Goal: Task Accomplishment & Management: Manage account settings

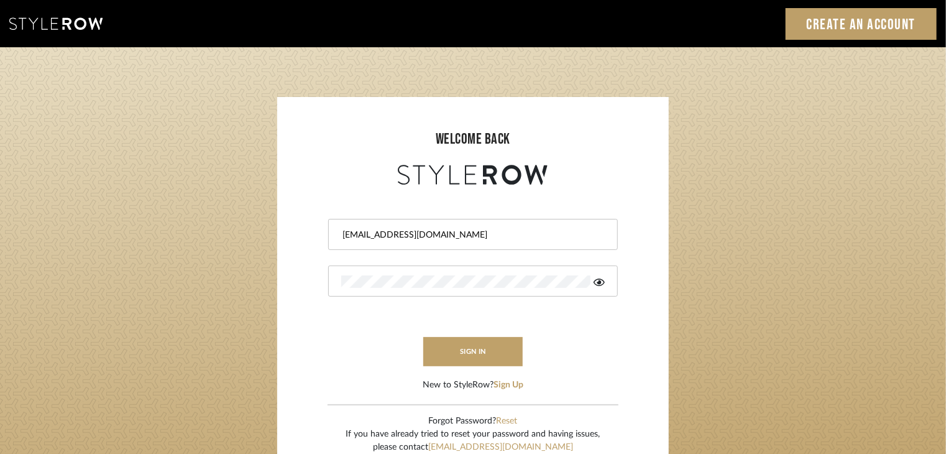
click at [459, 271] on div at bounding box center [473, 280] width 290 height 31
click at [483, 346] on button "sign in" at bounding box center [472, 351] width 99 height 29
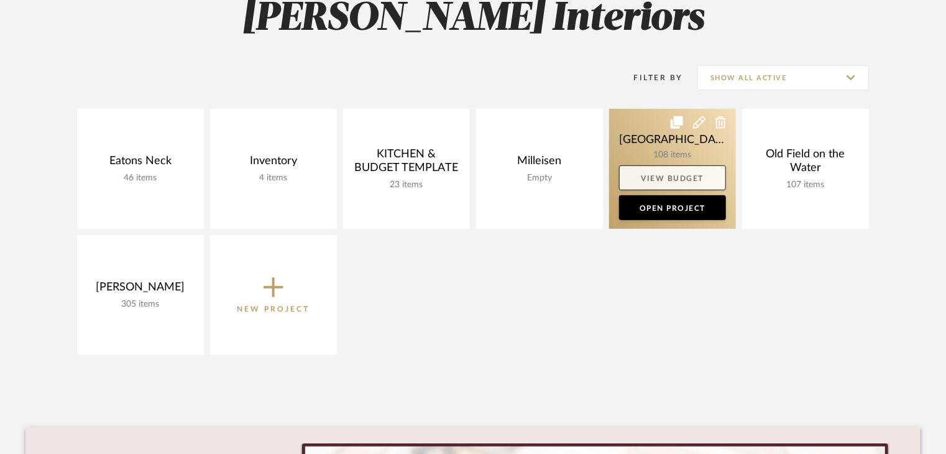
scroll to position [199, 0]
click at [673, 142] on link at bounding box center [672, 169] width 127 height 120
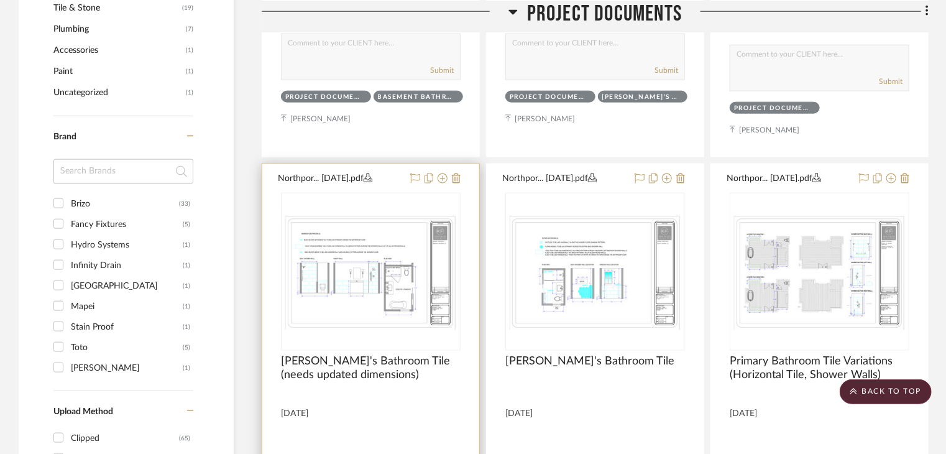
scroll to position [746, 0]
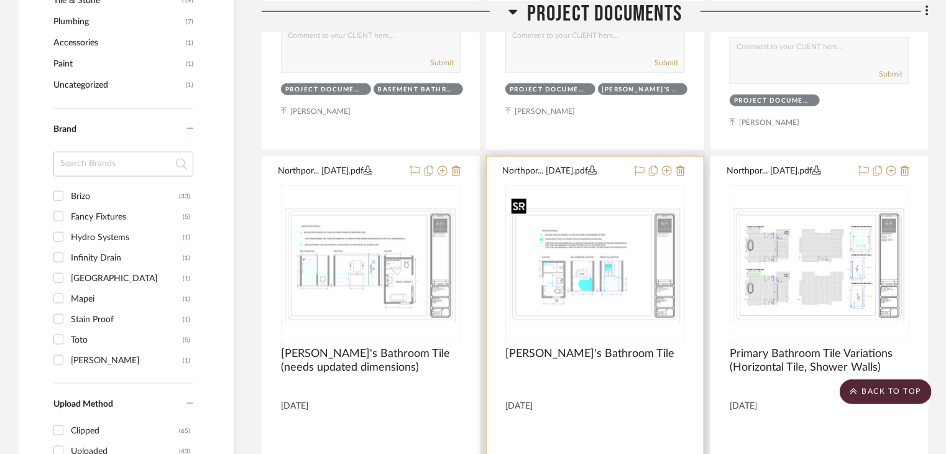
click at [0, 0] on img at bounding box center [0, 0] width 0 height 0
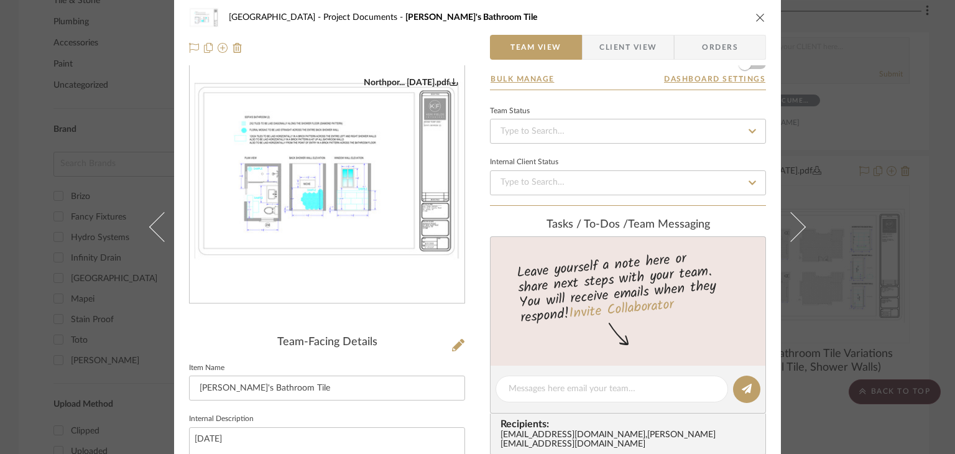
scroll to position [0, 0]
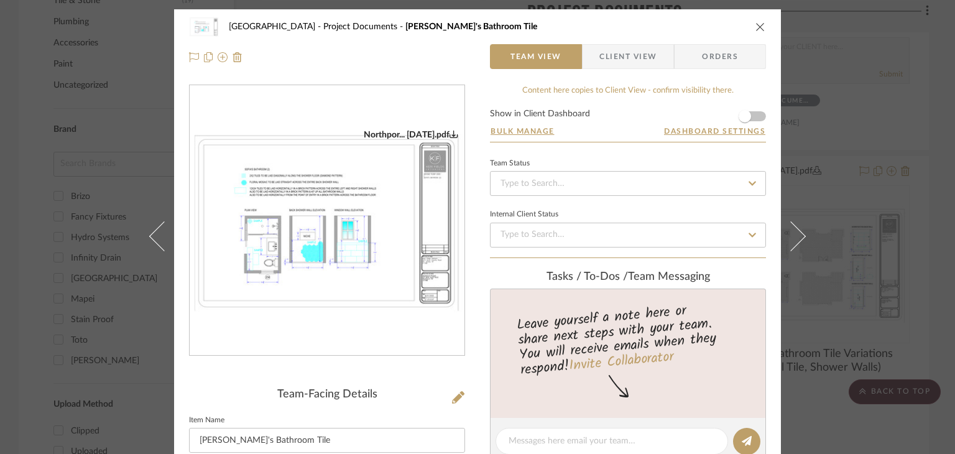
click at [848, 197] on div "Northport Project Documents Sofia's Bathroom Tile Team View Client View Orders …" at bounding box center [477, 227] width 955 height 454
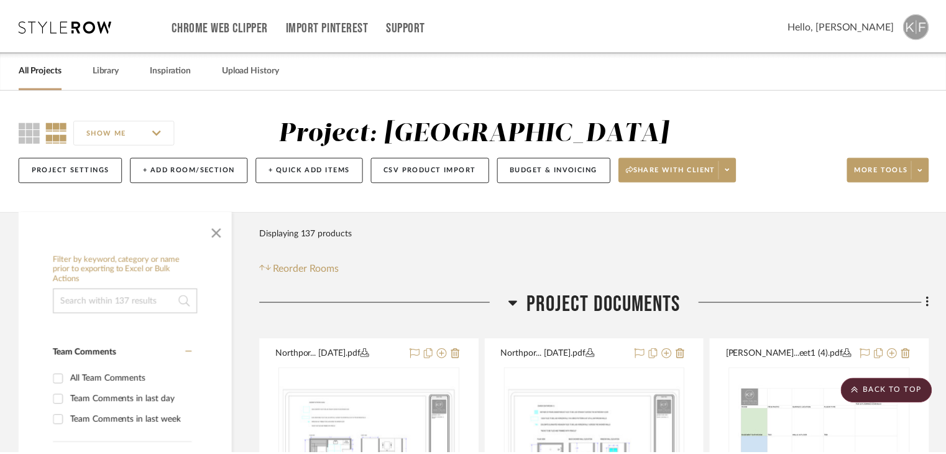
scroll to position [746, 0]
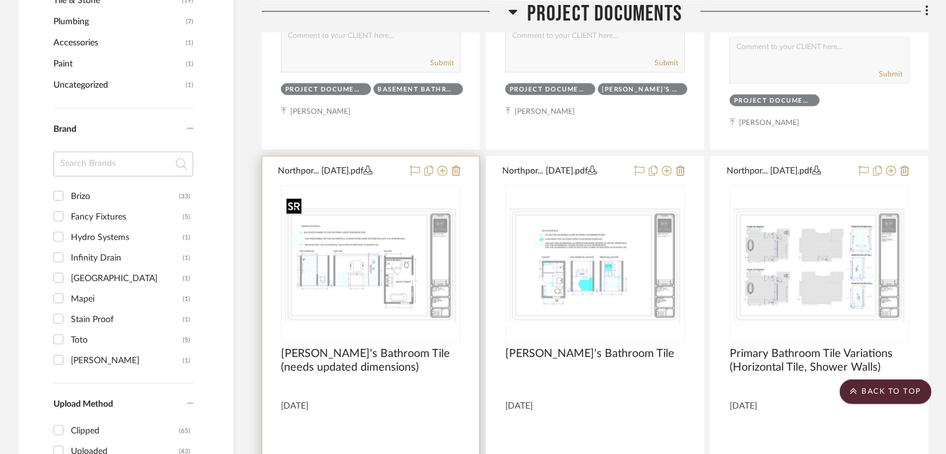
click at [388, 249] on img "0" at bounding box center [370, 264] width 177 height 118
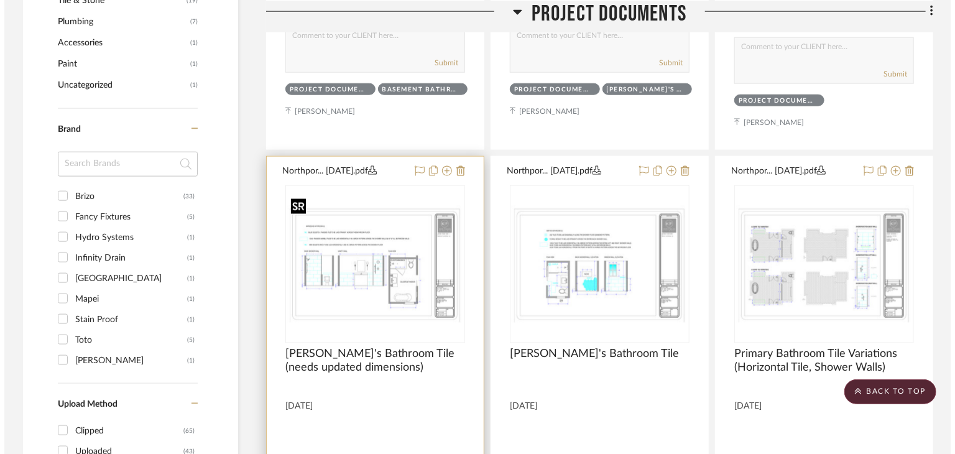
scroll to position [0, 0]
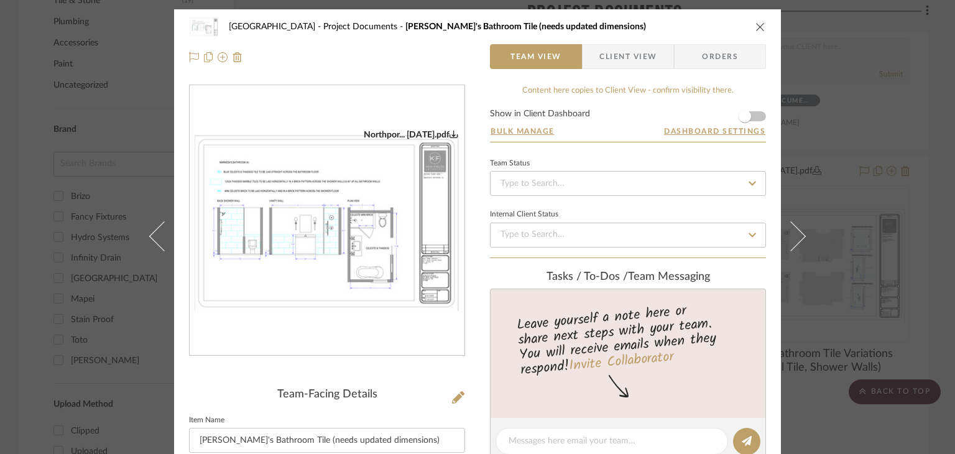
click at [881, 191] on div "Northport Project Documents Markesa's Bathroom Tile (needs updated dimensions) …" at bounding box center [477, 227] width 955 height 454
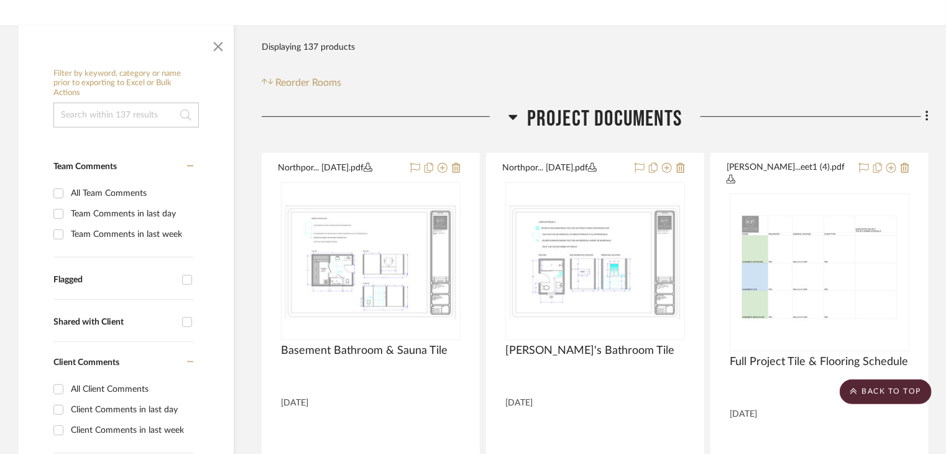
scroll to position [186, 0]
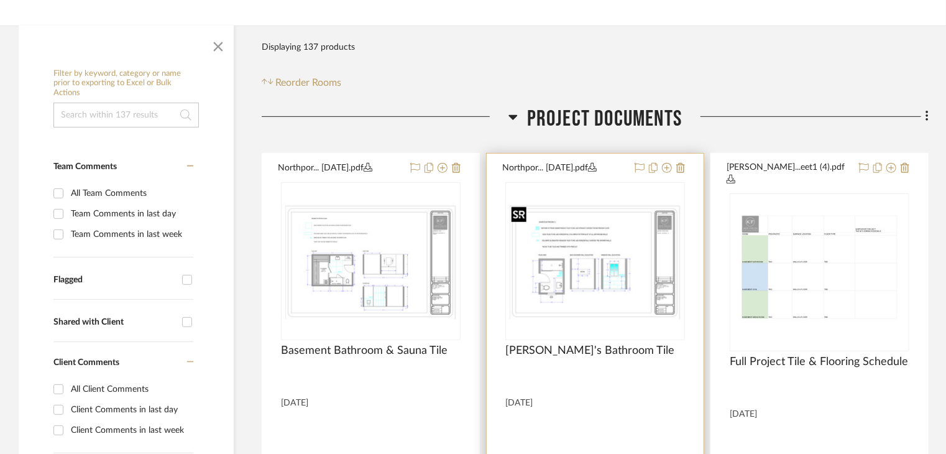
click at [629, 231] on img "0" at bounding box center [595, 261] width 177 height 118
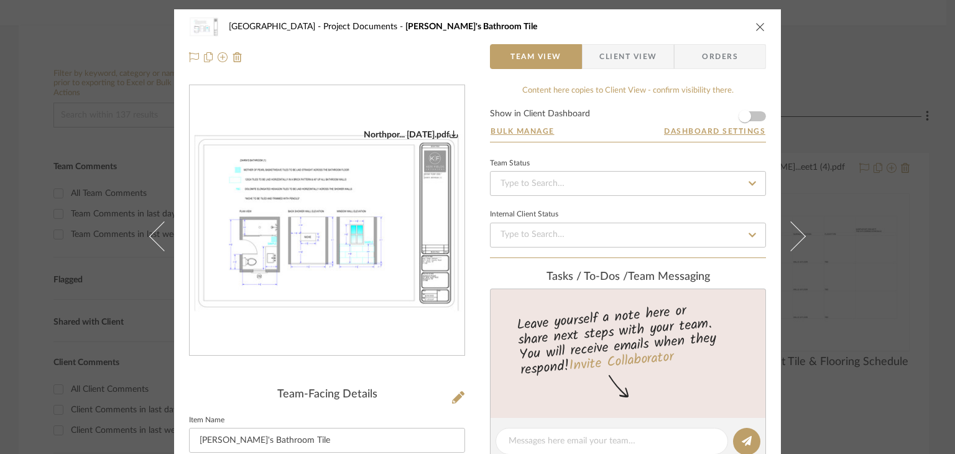
click at [316, 280] on img "0" at bounding box center [327, 220] width 275 height 183
click at [233, 55] on img at bounding box center [237, 57] width 10 height 10
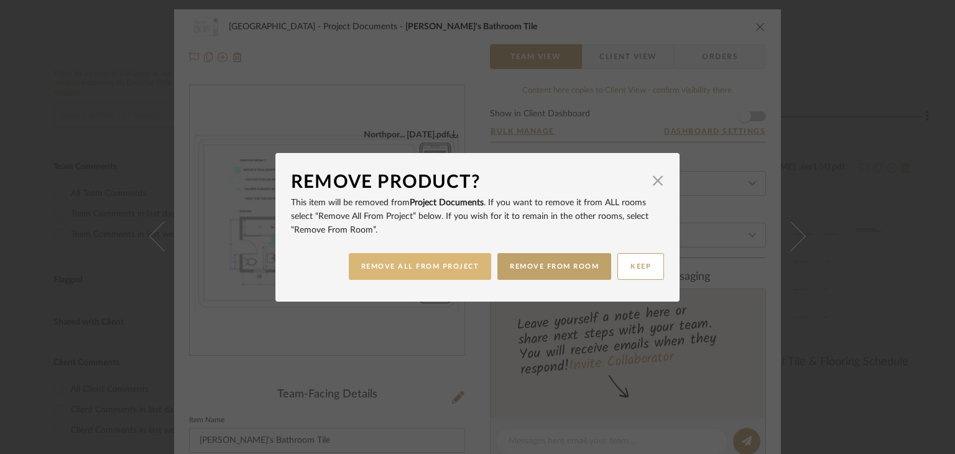
click at [474, 275] on button "REMOVE ALL FROM PROJECT" at bounding box center [420, 266] width 143 height 27
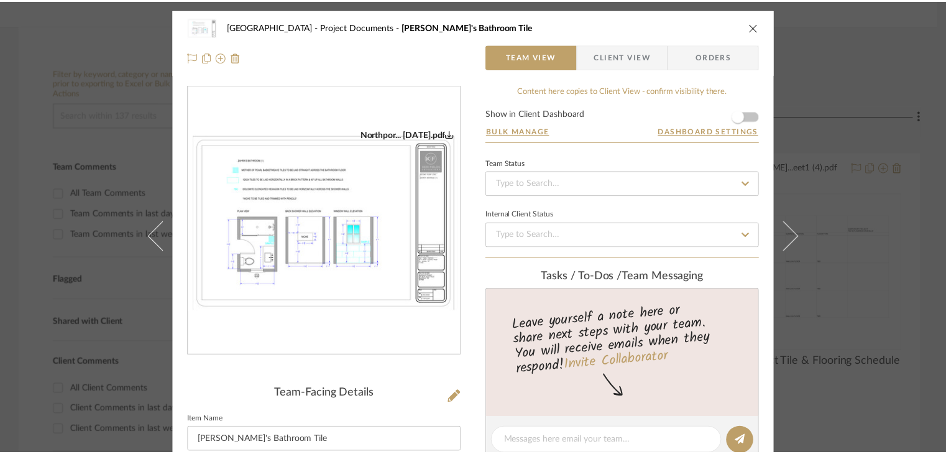
scroll to position [186, 0]
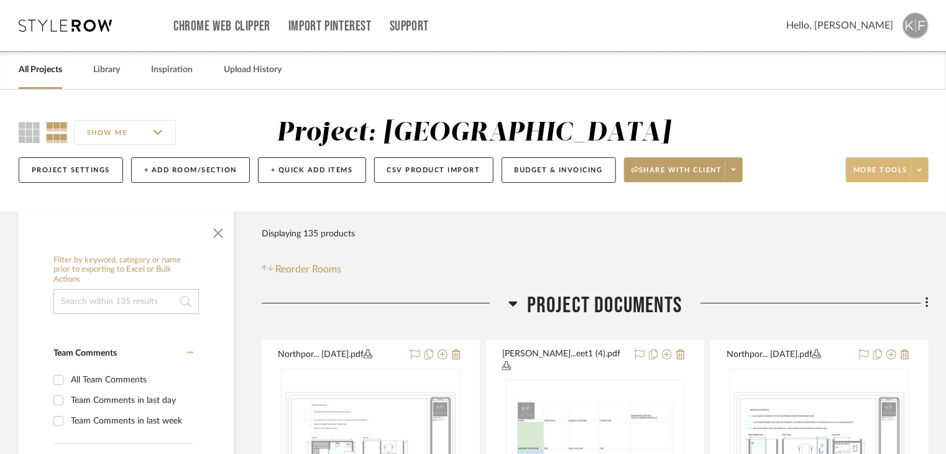
click at [922, 165] on span at bounding box center [919, 169] width 17 height 19
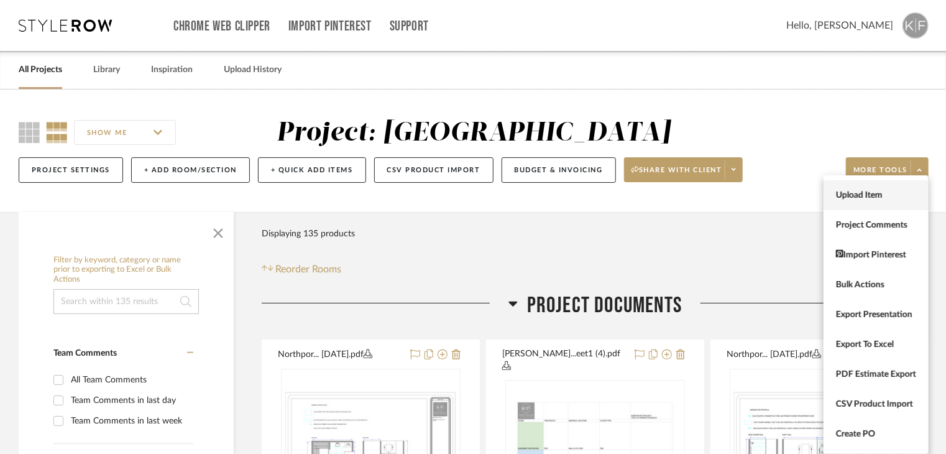
click at [880, 204] on button "Upload Item" at bounding box center [876, 195] width 105 height 30
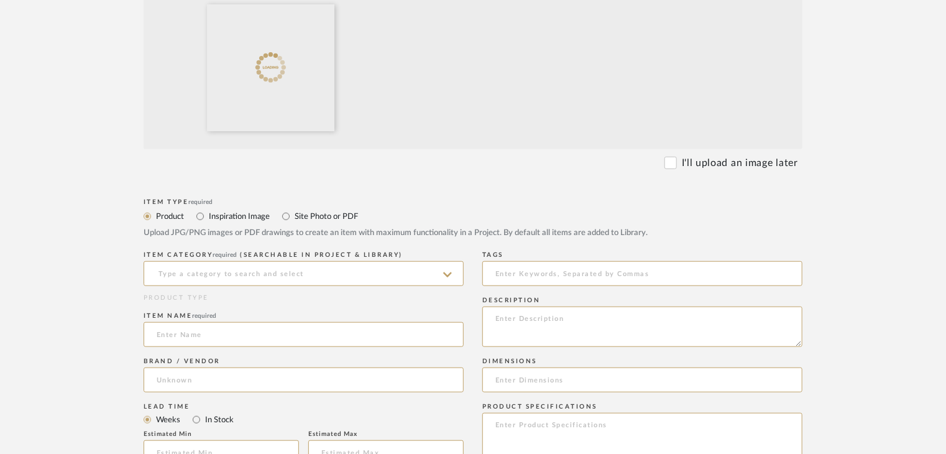
scroll to position [373, 0]
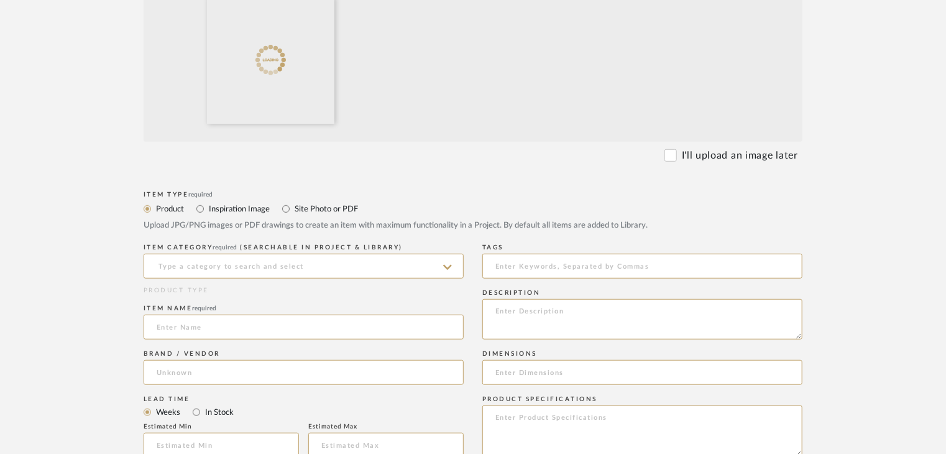
click at [301, 211] on label "Site Photo or PDF" at bounding box center [325, 209] width 65 height 14
click at [293, 211] on input "Site Photo or PDF" at bounding box center [285, 208] width 15 height 15
radio input "true"
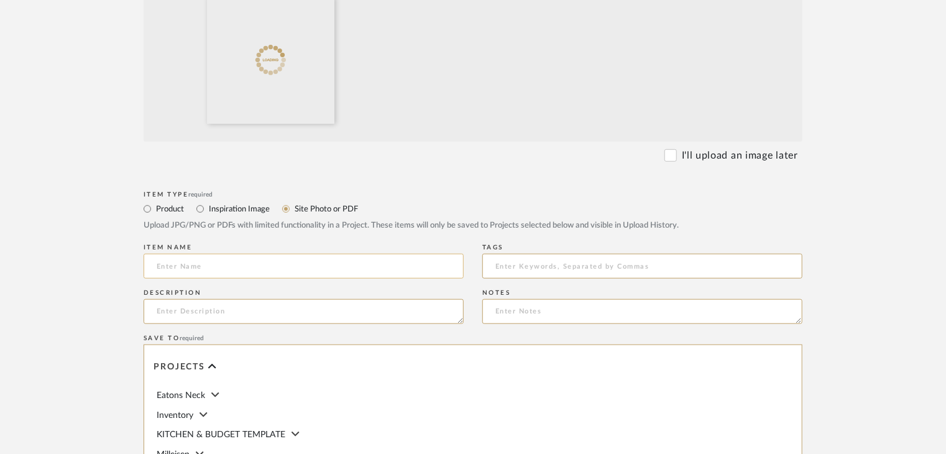
click at [293, 272] on input at bounding box center [304, 266] width 320 height 25
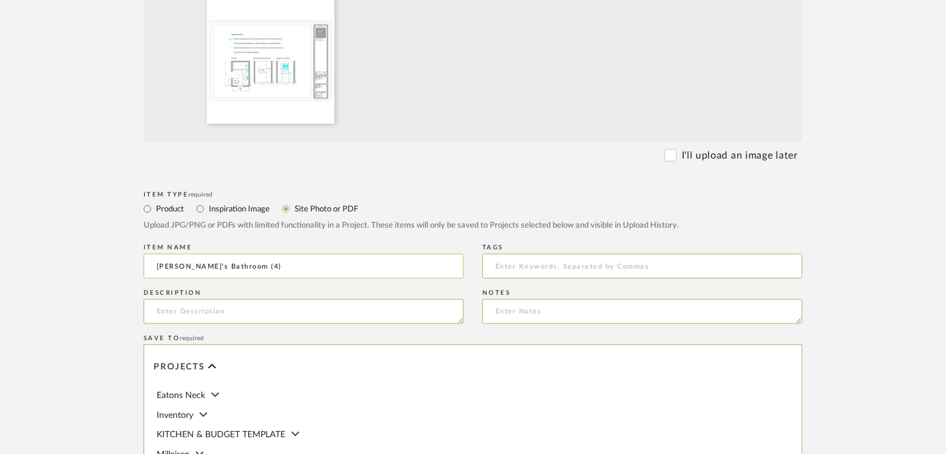
click at [229, 266] on input "Zahra's Bathroom (4)" at bounding box center [304, 266] width 320 height 25
click at [232, 266] on input "Zahra's Bathroom (4)" at bounding box center [304, 266] width 320 height 25
click at [232, 266] on input "Zahra's Bathroom (1)" at bounding box center [304, 266] width 320 height 25
type input "Zahra's Bathroom (1)"
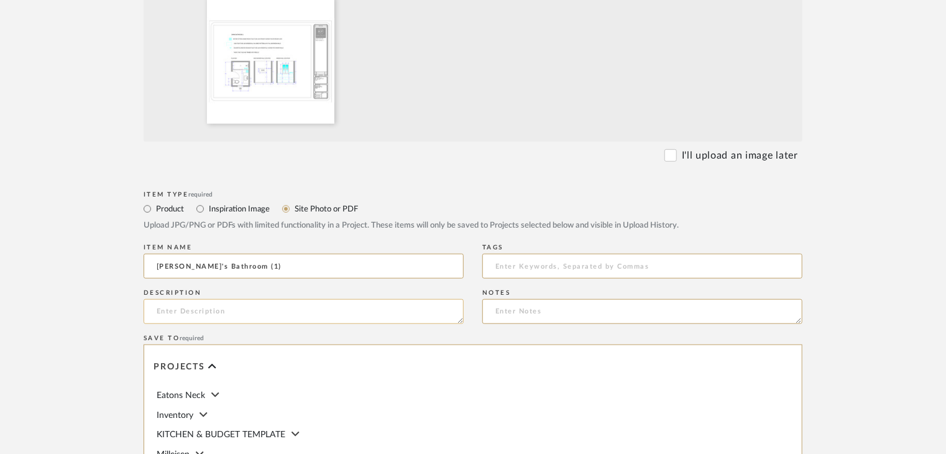
click at [212, 314] on textarea at bounding box center [304, 311] width 320 height 25
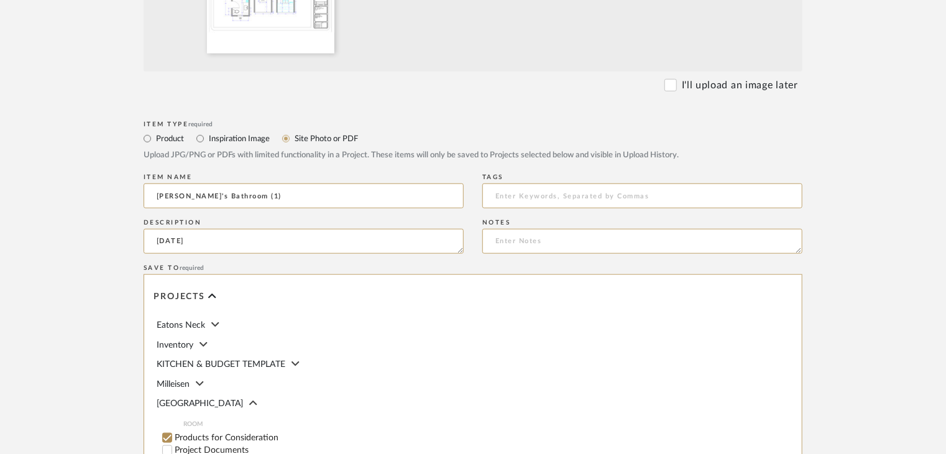
scroll to position [622, 0]
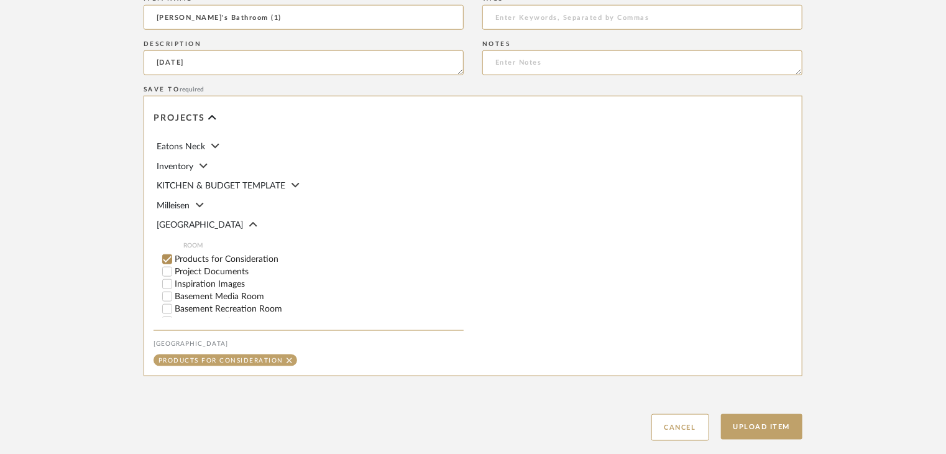
type textarea "8/26/25"
click at [240, 275] on label "Project Documents" at bounding box center [319, 271] width 289 height 9
click at [173, 275] on input "Project Documents" at bounding box center [167, 271] width 12 height 12
checkbox input "false"
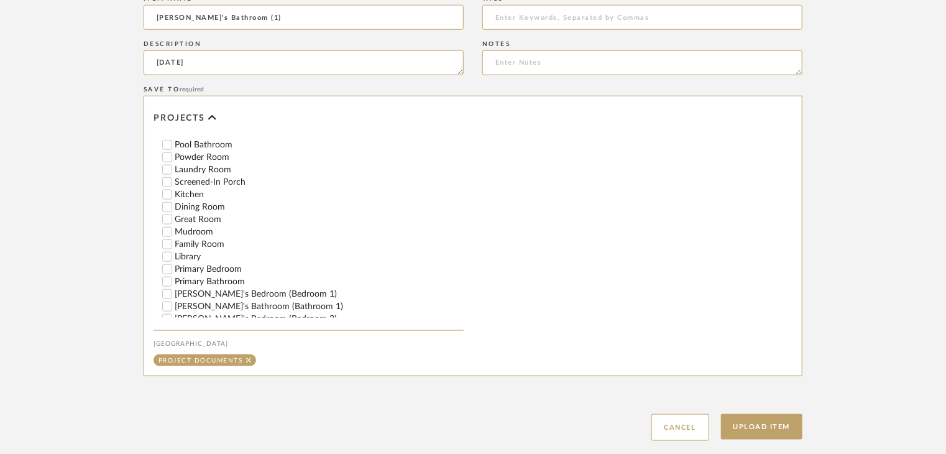
scroll to position [249, 0]
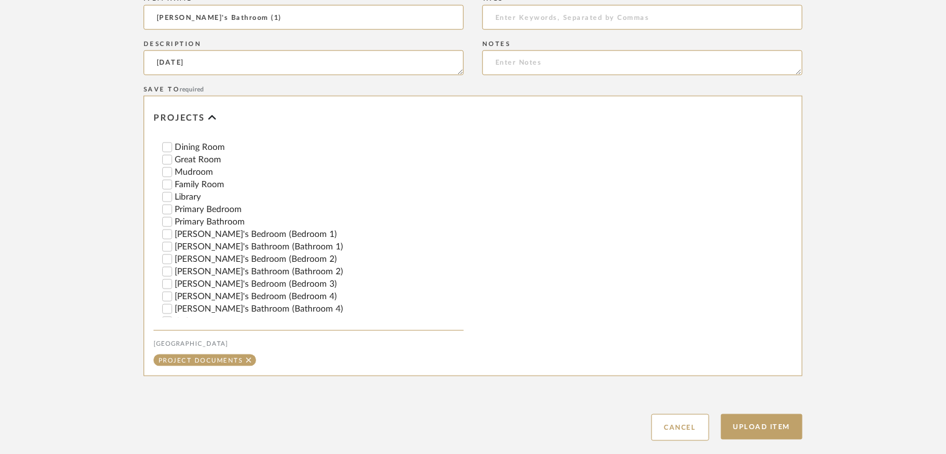
click at [234, 243] on label "Zahra's Bathroom (Bathroom 1)" at bounding box center [319, 246] width 289 height 9
click at [173, 243] on input "Zahra's Bathroom (Bathroom 1)" at bounding box center [167, 247] width 12 height 12
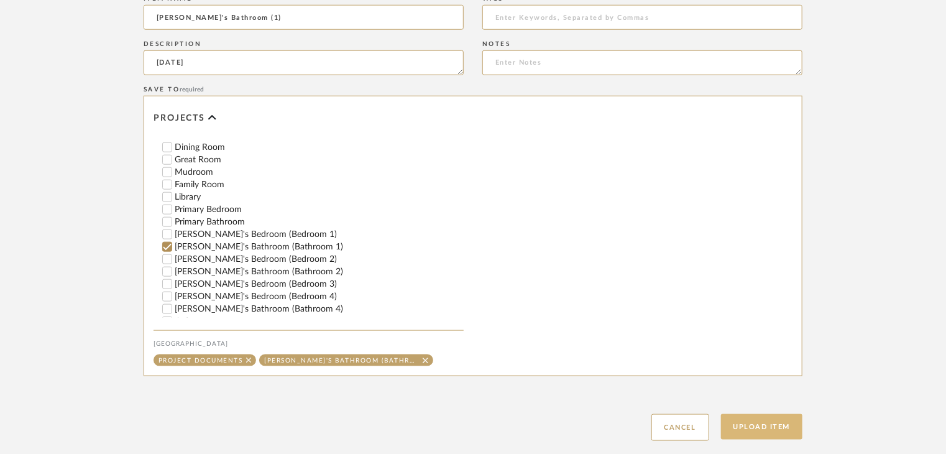
click at [778, 428] on button "Upload Item" at bounding box center [762, 426] width 82 height 25
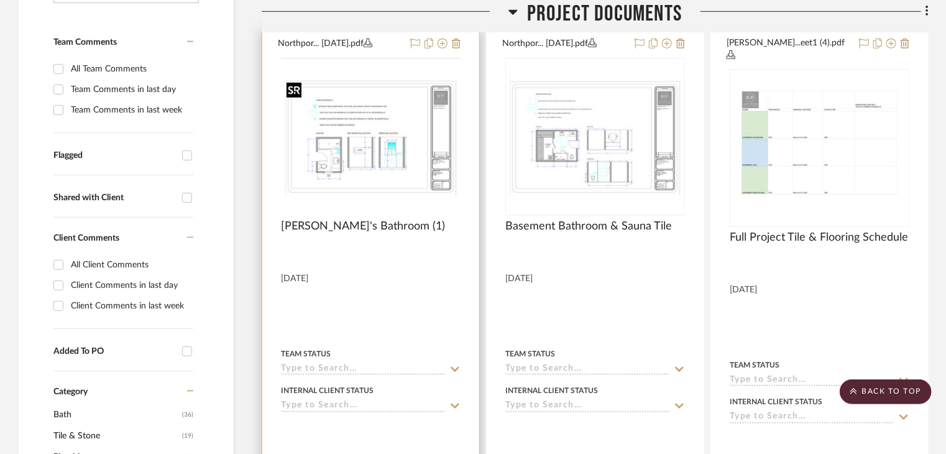
scroll to position [292, 0]
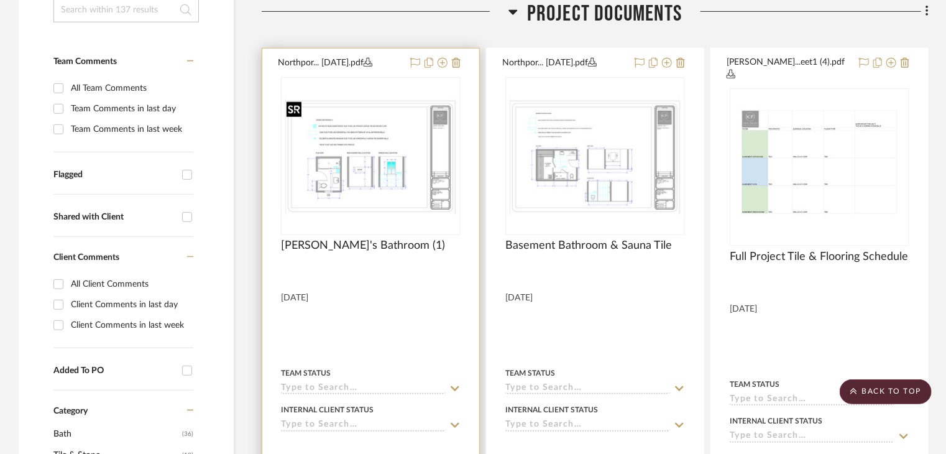
click at [0, 0] on img at bounding box center [0, 0] width 0 height 0
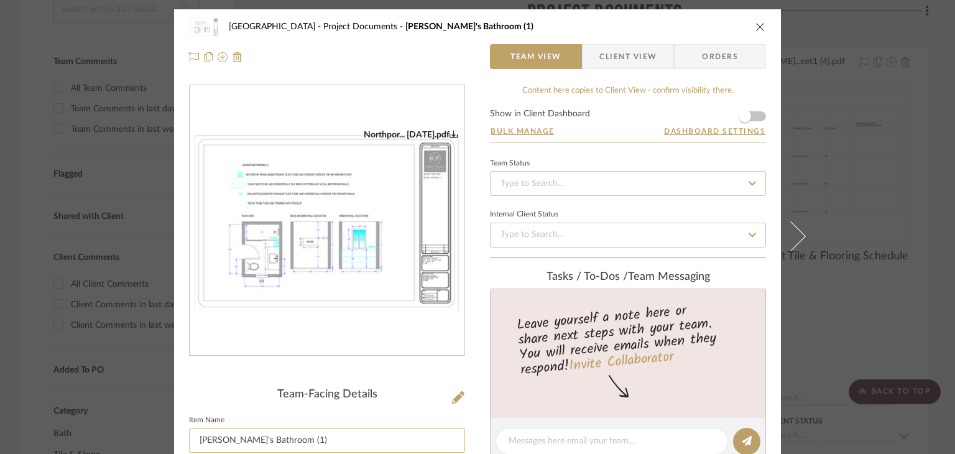
click at [262, 441] on input "Zahra's Bathroom (1)" at bounding box center [327, 440] width 276 height 25
type input "Zahra's Bathroom Tile (1)"
click at [755, 28] on icon "close" at bounding box center [760, 27] width 10 height 10
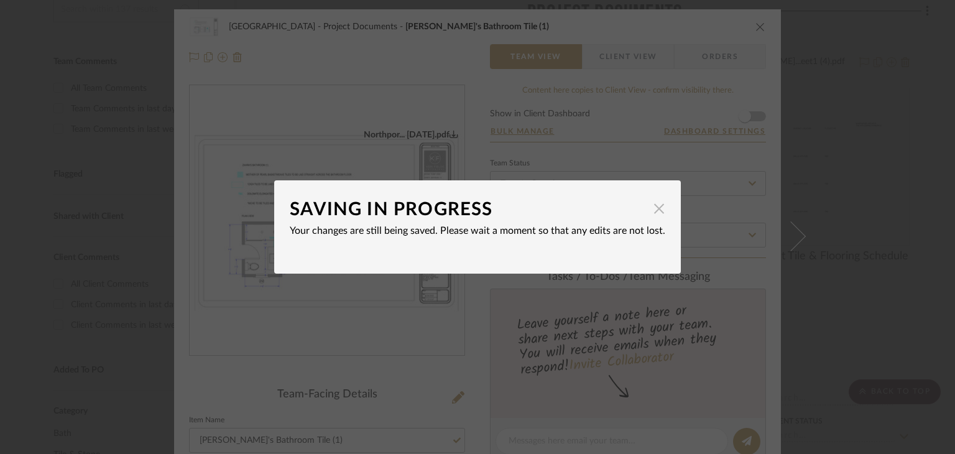
click at [658, 206] on span "button" at bounding box center [658, 208] width 25 height 25
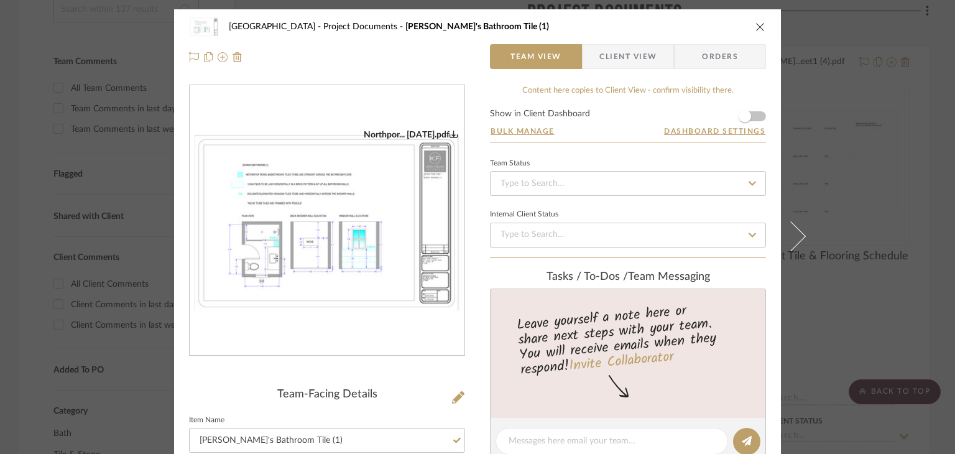
click at [755, 35] on div "Northport Project Documents Zahra's Bathroom Tile (1)" at bounding box center [477, 26] width 577 height 25
click at [755, 30] on icon "close" at bounding box center [760, 27] width 10 height 10
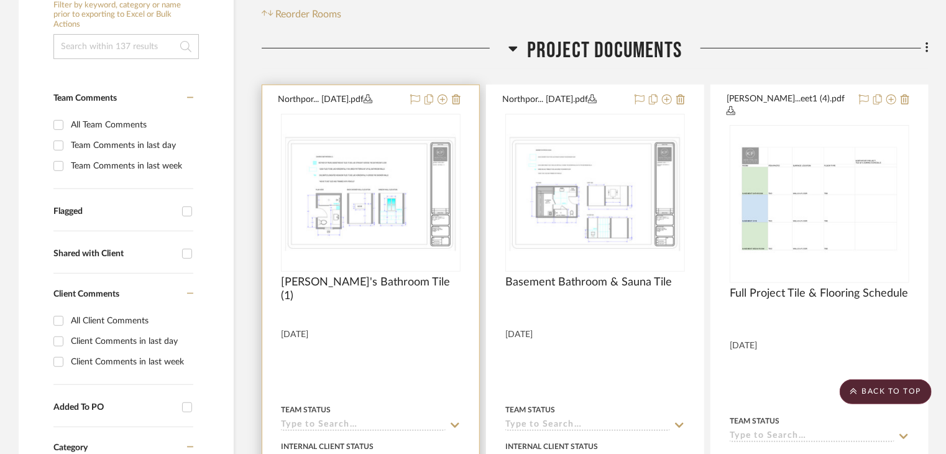
scroll to position [254, 0]
click at [358, 183] on img "0" at bounding box center [370, 193] width 177 height 118
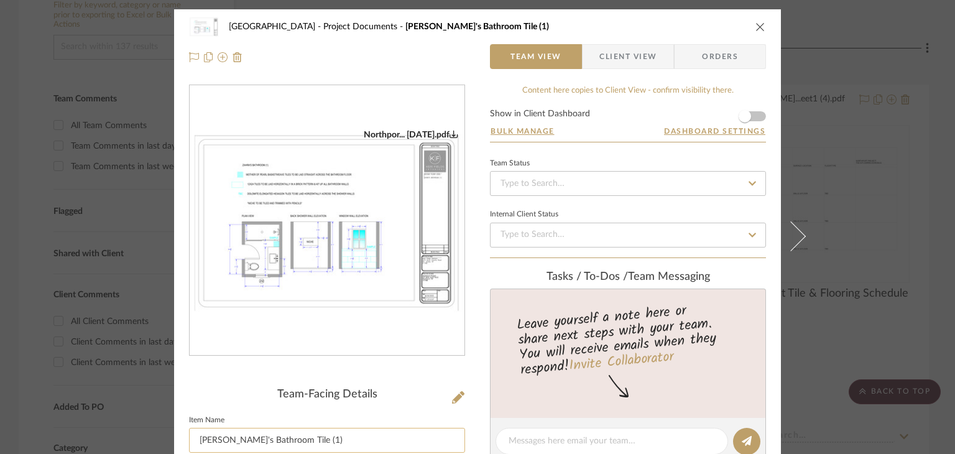
click at [390, 439] on input "Zahra's Bathroom Tile (1)" at bounding box center [327, 440] width 276 height 25
type input "Zahra's Bathroom Tile"
click at [766, 316] on div "Northport Project Documents Zahra's Bathroom Tile (1) Team View Client View Ord…" at bounding box center [477, 447] width 607 height 876
click at [822, 334] on div "Northport Project Documents Zahra's Bathroom Tile Team View Client View Orders …" at bounding box center [477, 227] width 955 height 454
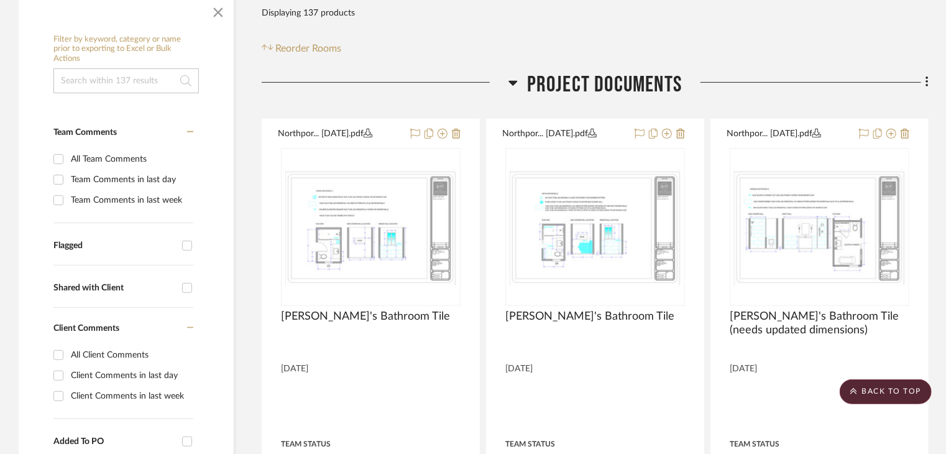
scroll to position [95, 0]
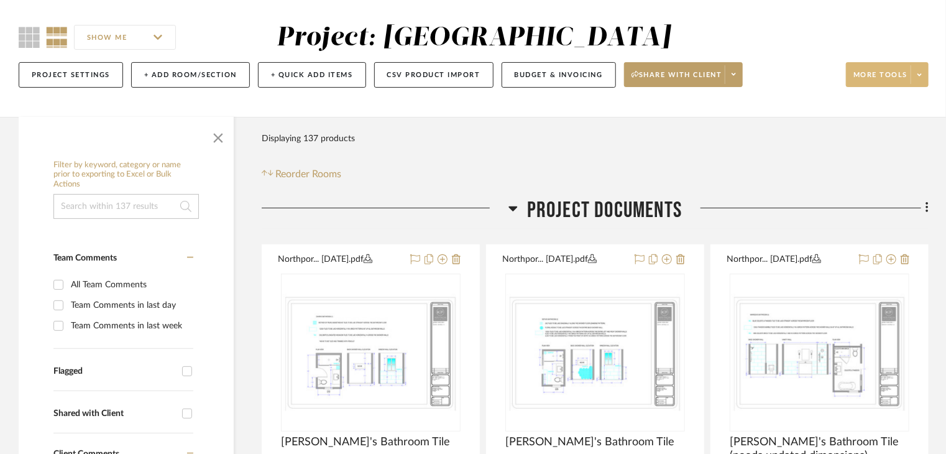
click at [919, 75] on icon at bounding box center [919, 74] width 4 height 7
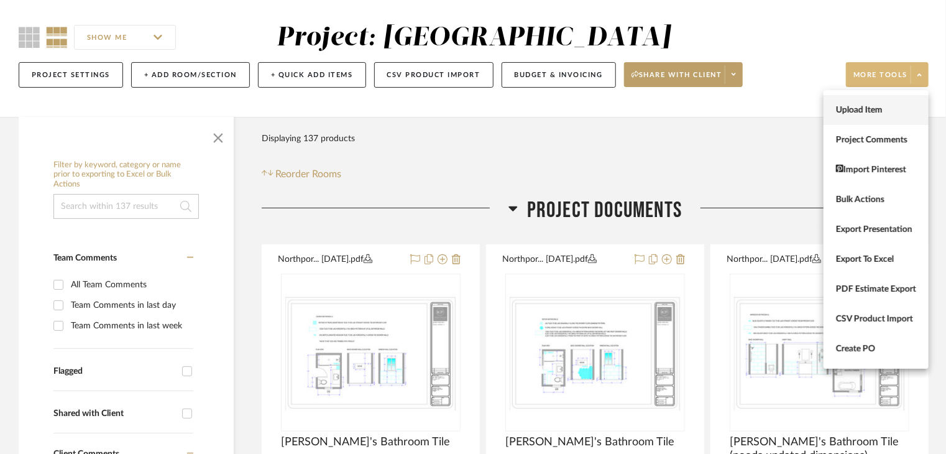
click at [864, 109] on span "Upload Item" at bounding box center [876, 109] width 80 height 11
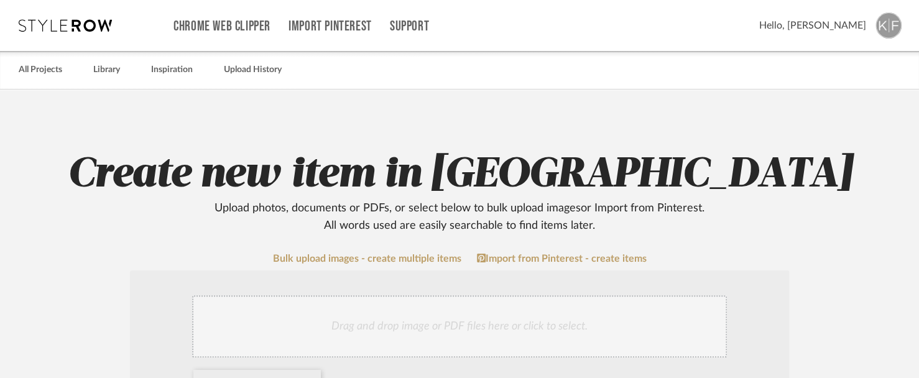
drag, startPoint x: 74, startPoint y: 25, endPoint x: 271, endPoint y: 44, distance: 197.9
click at [270, 45] on div "Chrome Web Clipper Import Pinterest Support All Projects Library Inspiration Up…" at bounding box center [460, 25] width 883 height 51
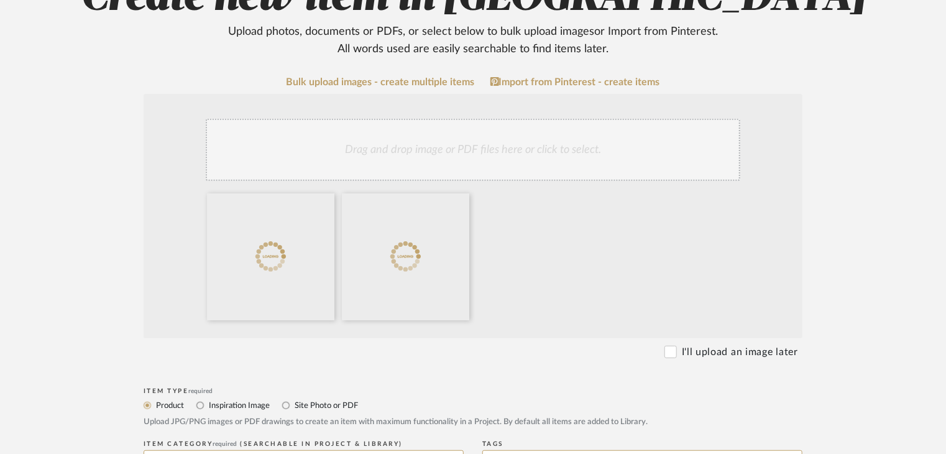
scroll to position [186, 0]
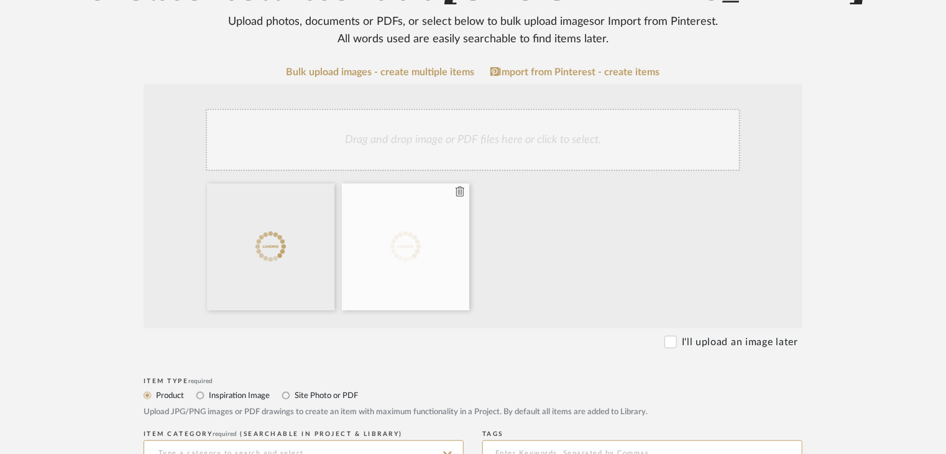
click at [458, 195] on icon at bounding box center [460, 191] width 9 height 10
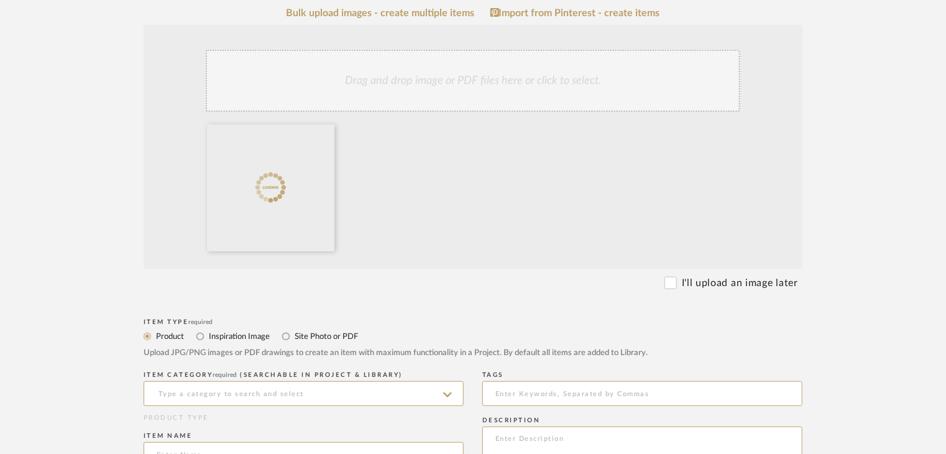
scroll to position [249, 0]
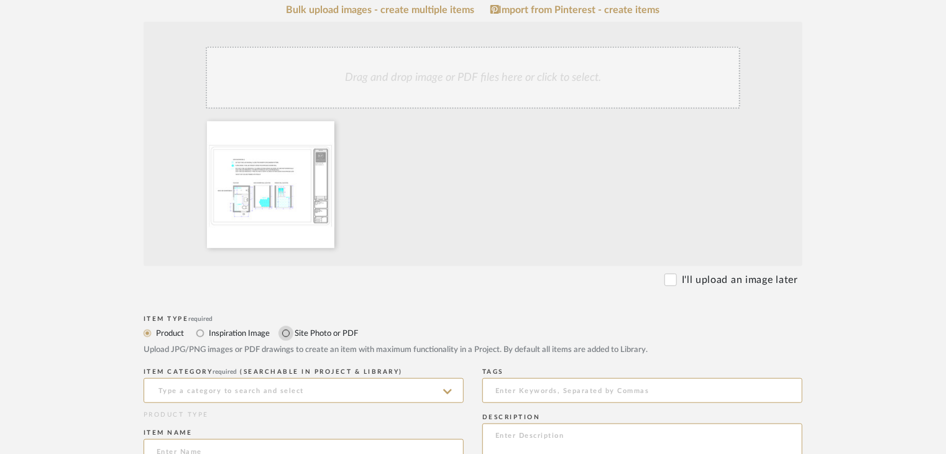
click at [287, 331] on input "Site Photo or PDF" at bounding box center [285, 333] width 15 height 15
radio input "true"
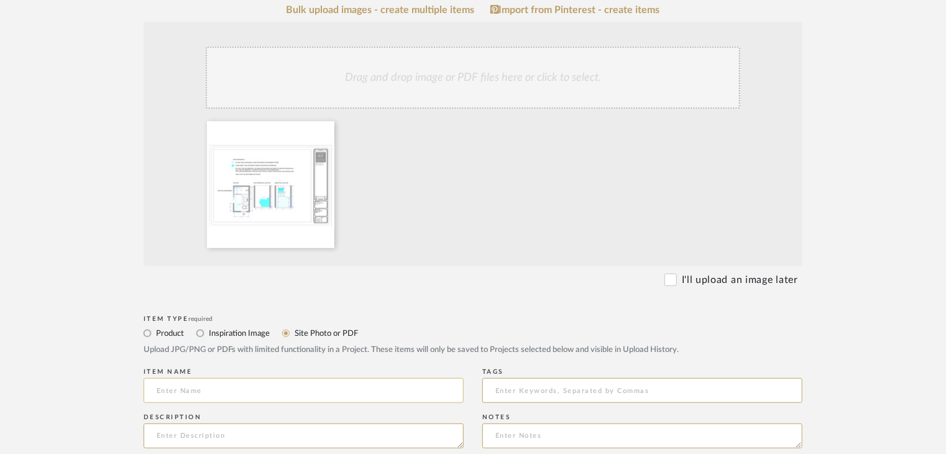
click at [313, 401] on input at bounding box center [304, 390] width 320 height 25
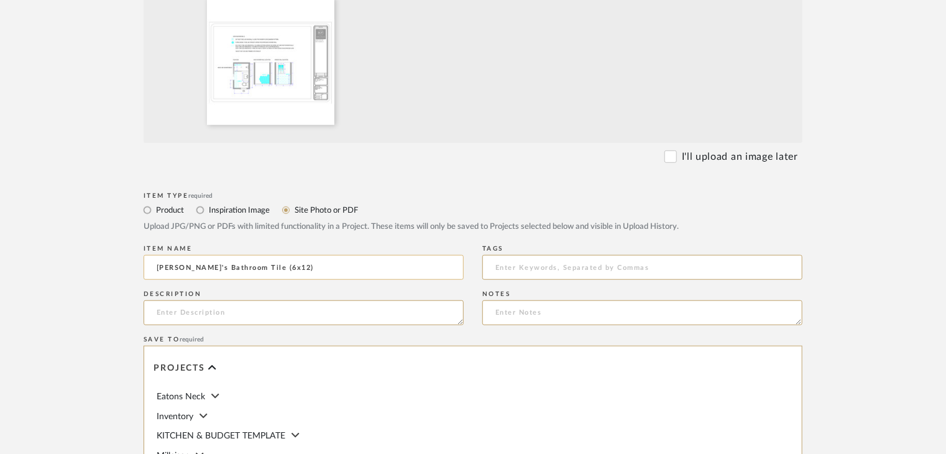
scroll to position [380, 0]
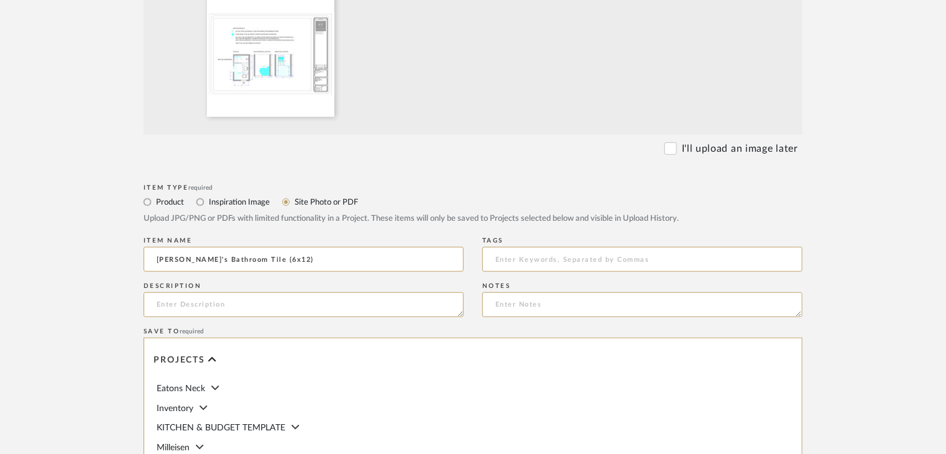
type input "Sofia's Bathroom Tile (6x12)"
click at [307, 319] on div "Description" at bounding box center [304, 301] width 320 height 45
click at [301, 295] on textarea at bounding box center [304, 304] width 320 height 25
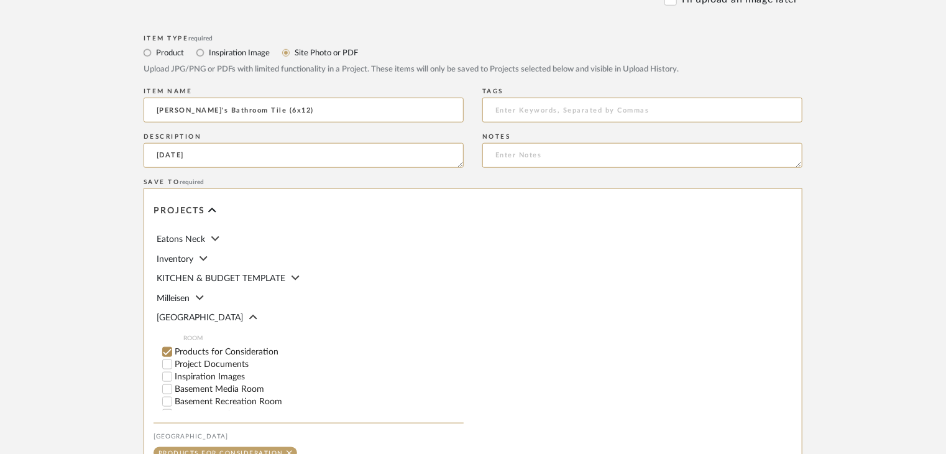
scroll to position [566, 0]
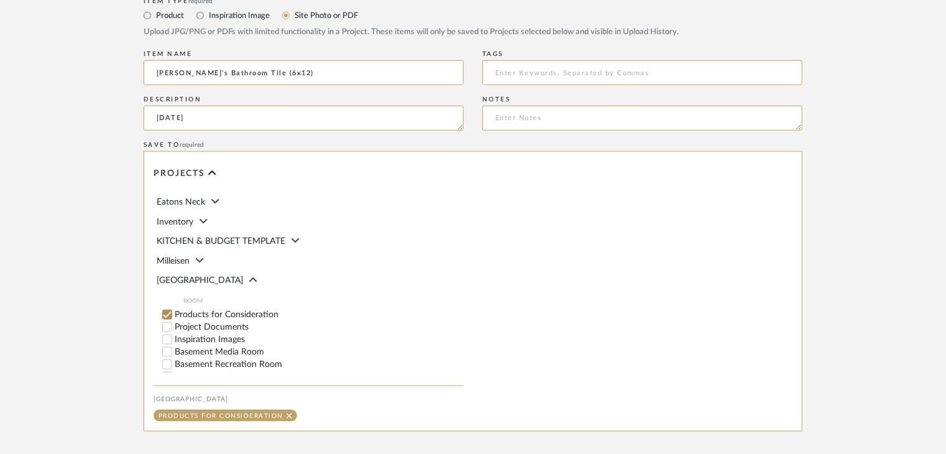
type textarea "9/2/25"
click at [228, 323] on label "Project Documents" at bounding box center [319, 327] width 289 height 9
click at [173, 322] on input "Project Documents" at bounding box center [167, 327] width 12 height 12
checkbox input "false"
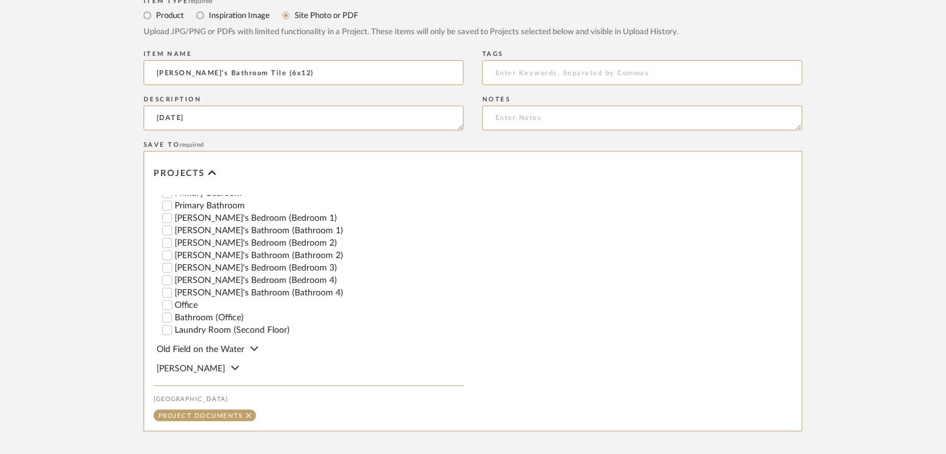
scroll to position [322, 0]
click at [226, 255] on label "Sofia's Bathroom (Bathroom 2)" at bounding box center [319, 253] width 289 height 9
click at [173, 255] on input "Sofia's Bathroom (Bathroom 2)" at bounding box center [167, 253] width 12 height 12
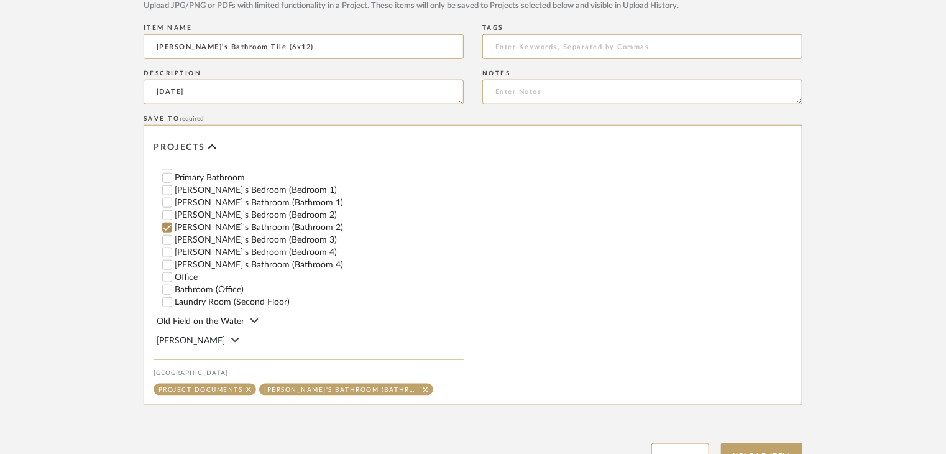
scroll to position [628, 0]
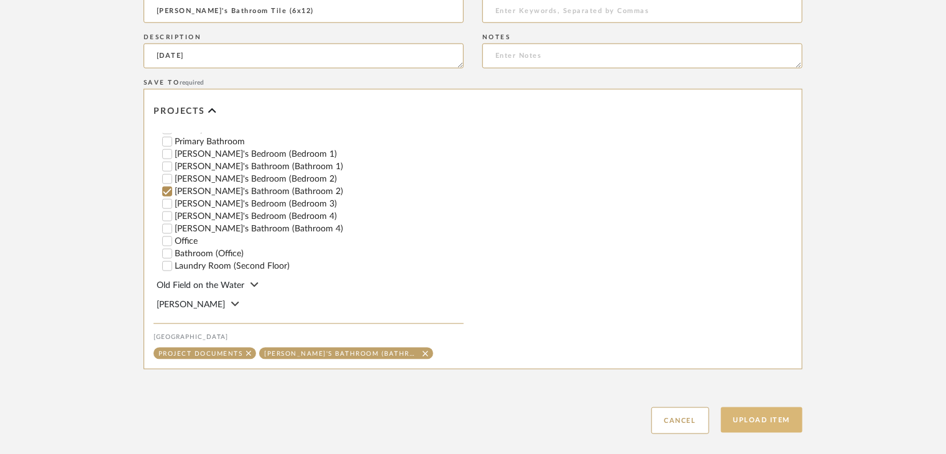
click at [776, 413] on button "Upload Item" at bounding box center [762, 419] width 82 height 25
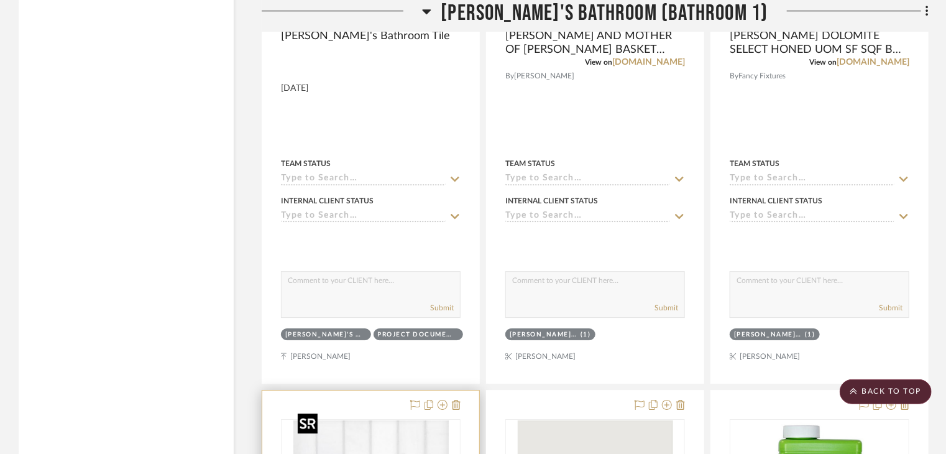
scroll to position [18029, 0]
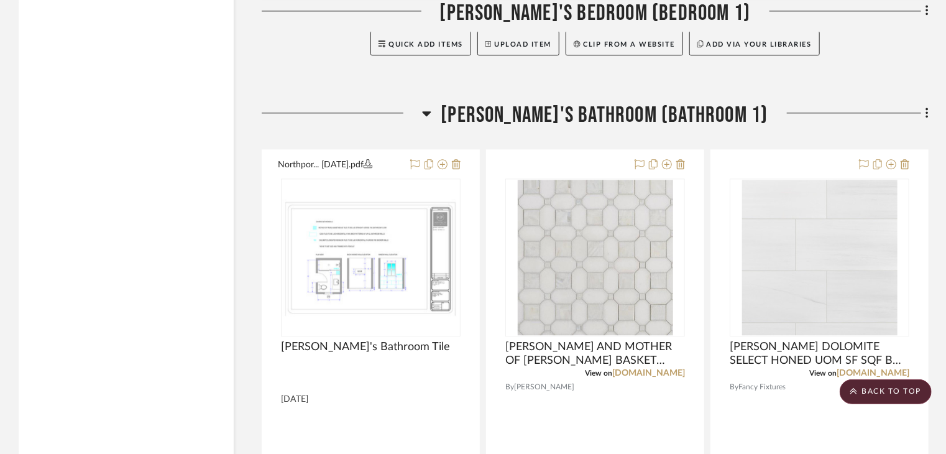
click at [393, 242] on img "0" at bounding box center [370, 257] width 177 height 118
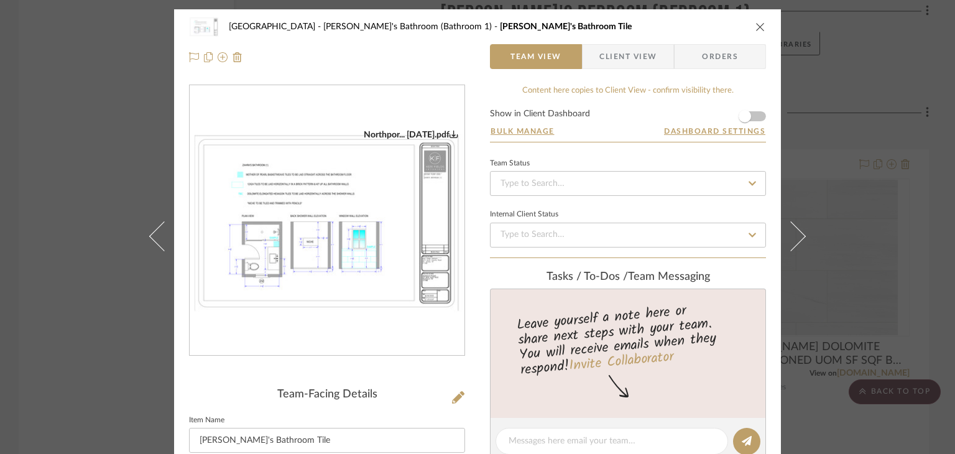
click at [0, 203] on div "Northport Zahra's Bathroom (Bathroom 1) Zahra's Bathroom Tile Team View Client …" at bounding box center [477, 227] width 955 height 454
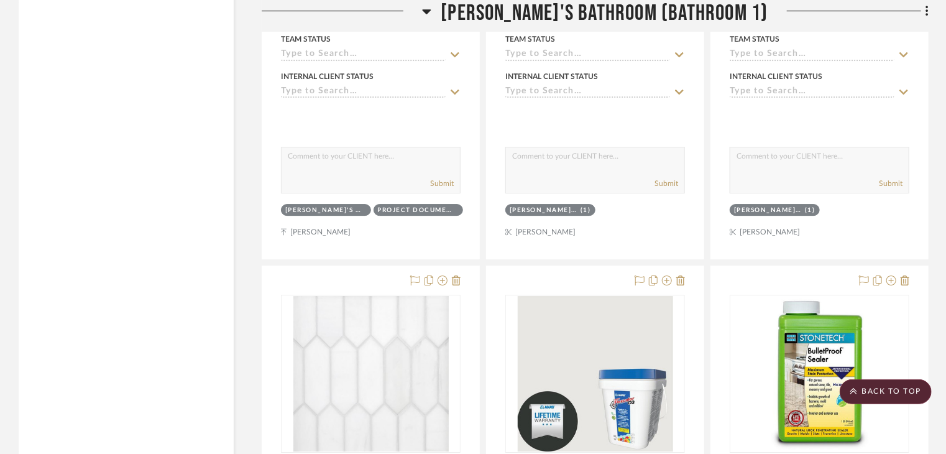
scroll to position [18154, 0]
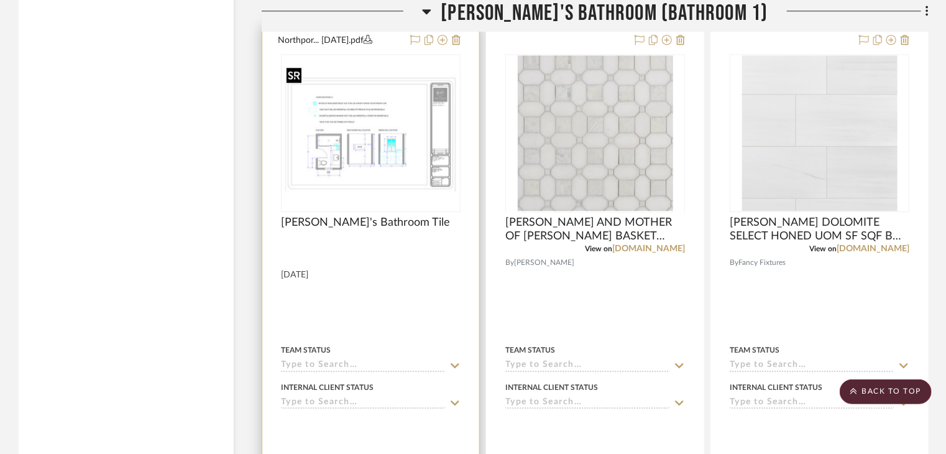
click at [334, 135] on img "0" at bounding box center [370, 133] width 177 height 118
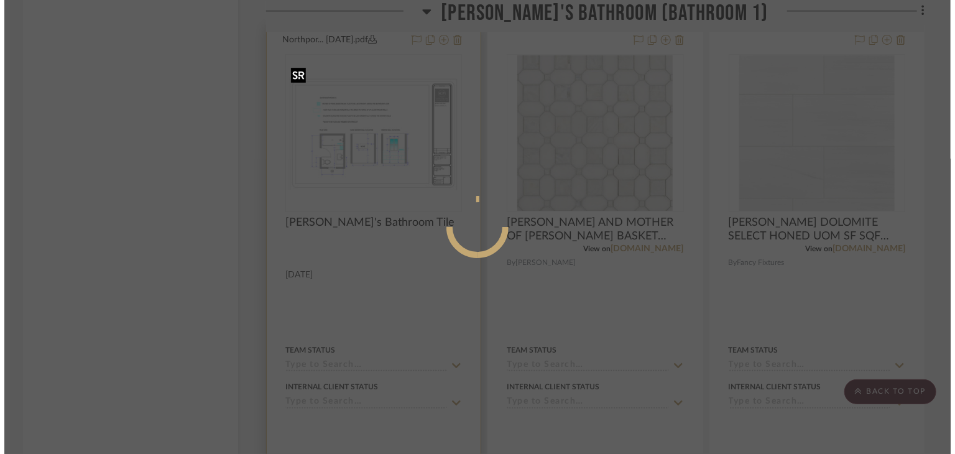
scroll to position [0, 0]
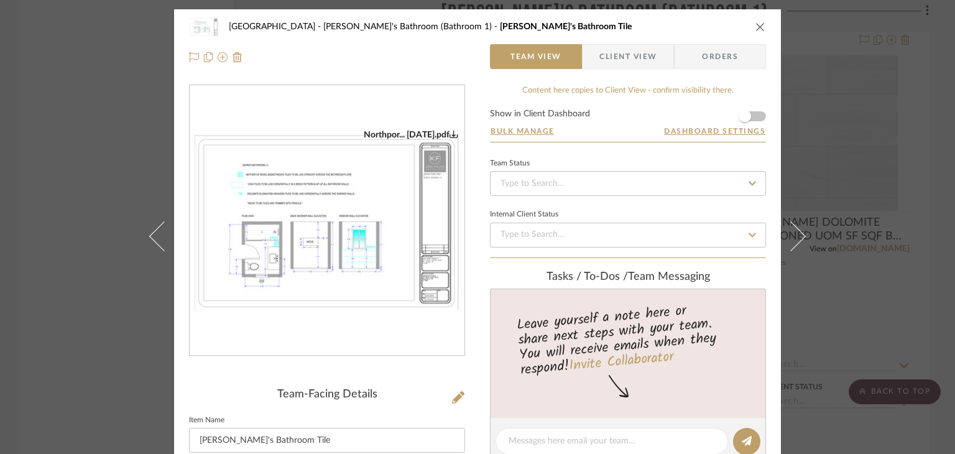
click at [78, 151] on div "Northport Zahra's Bathroom (Bathroom 1) Zahra's Bathroom Tile Team View Client …" at bounding box center [477, 227] width 955 height 454
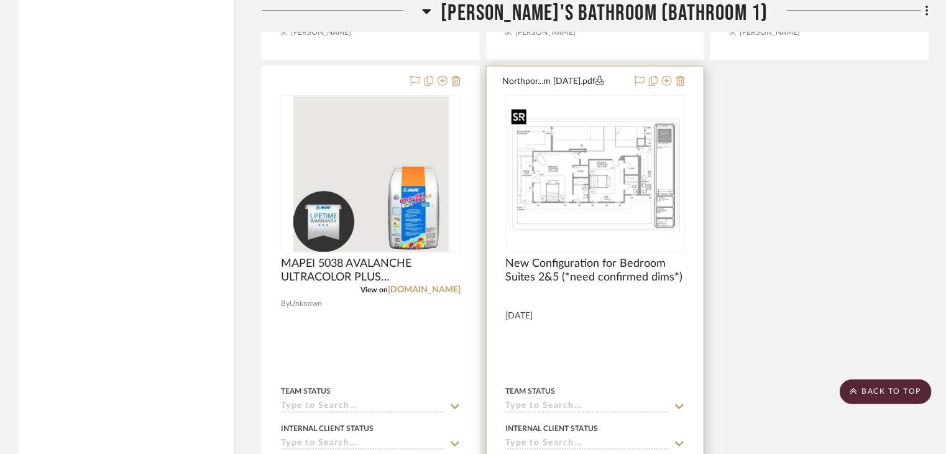
scroll to position [19148, 0]
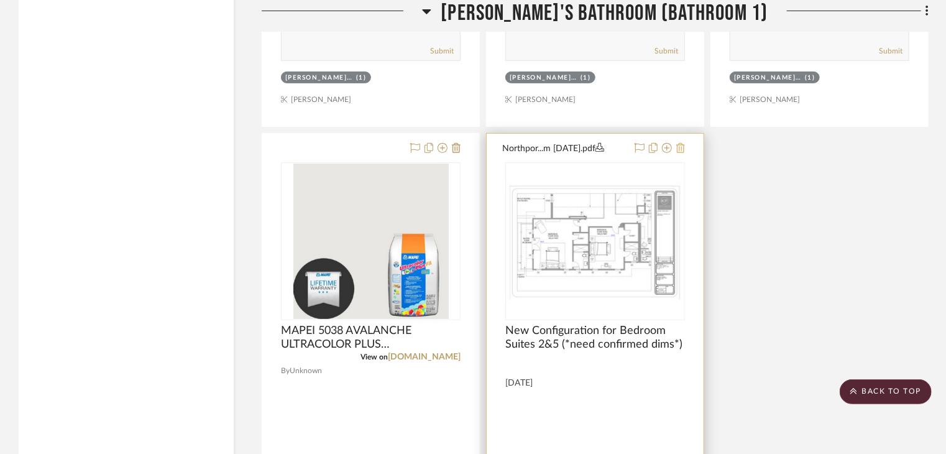
click at [684, 143] on icon at bounding box center [680, 148] width 9 height 10
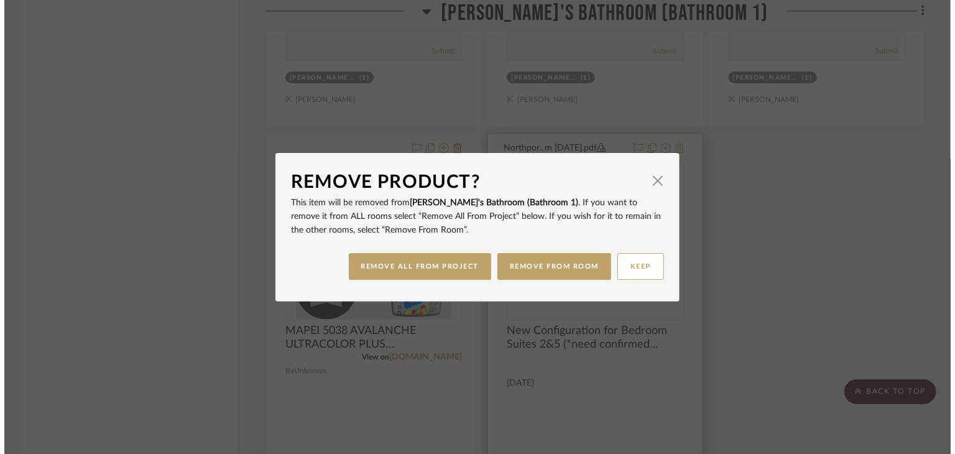
scroll to position [0, 0]
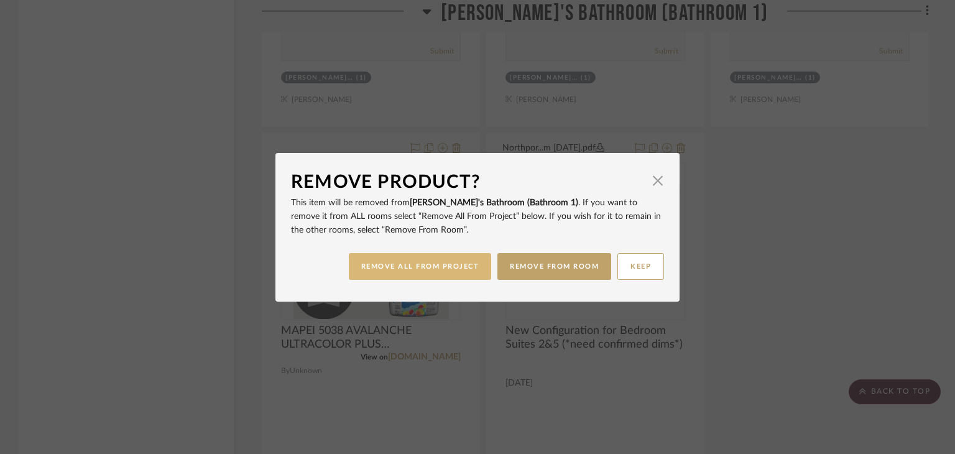
click at [456, 269] on button "REMOVE ALL FROM PROJECT" at bounding box center [420, 266] width 143 height 27
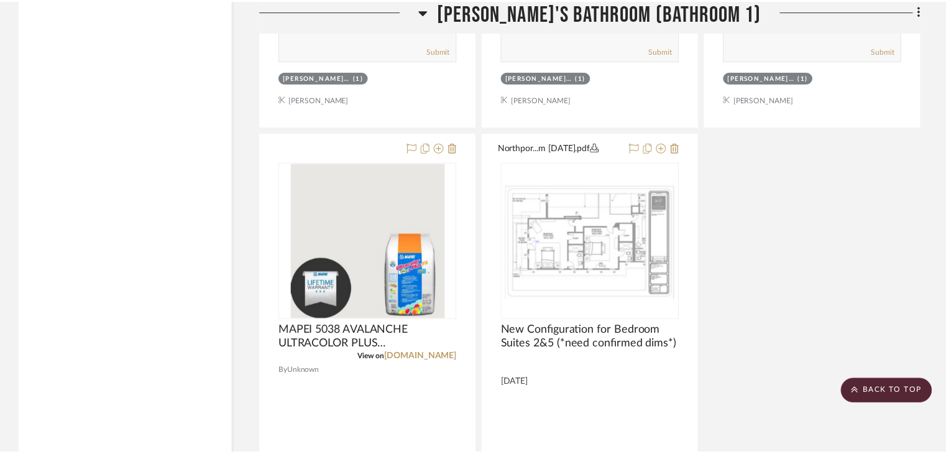
scroll to position [19148, 0]
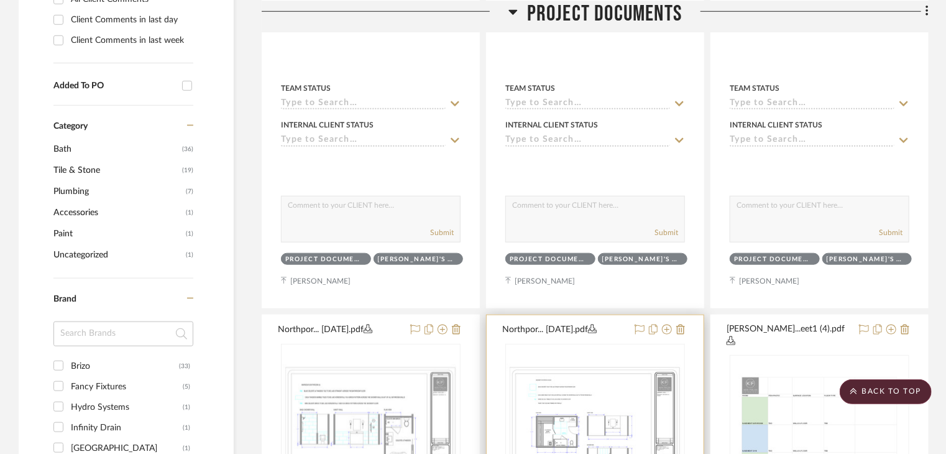
scroll to position [559, 0]
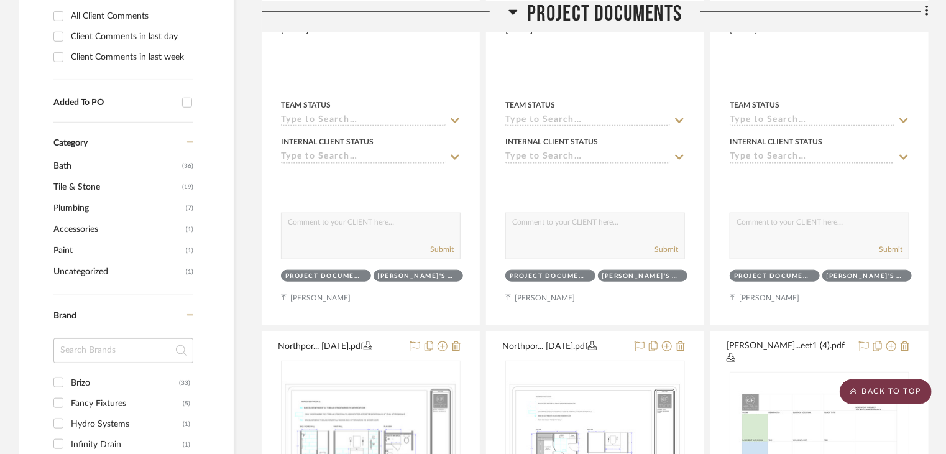
click at [905, 401] on scroll-to-top-button "BACK TO TOP" at bounding box center [886, 391] width 92 height 25
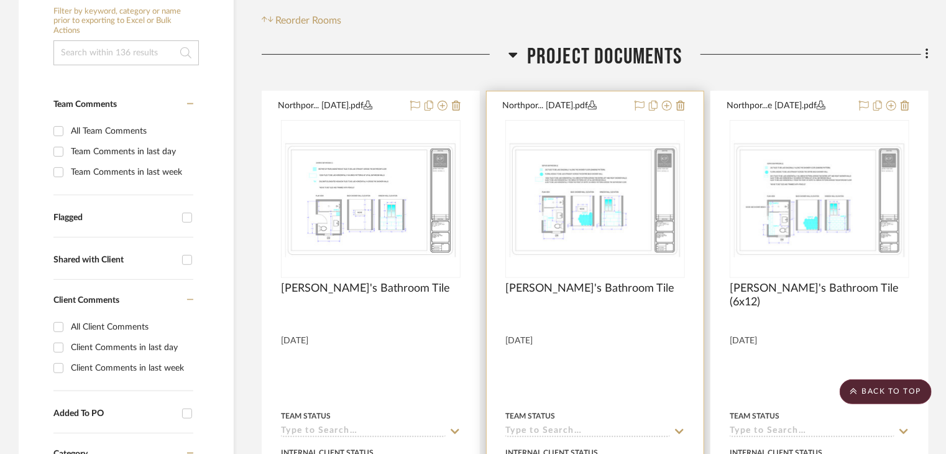
scroll to position [0, 0]
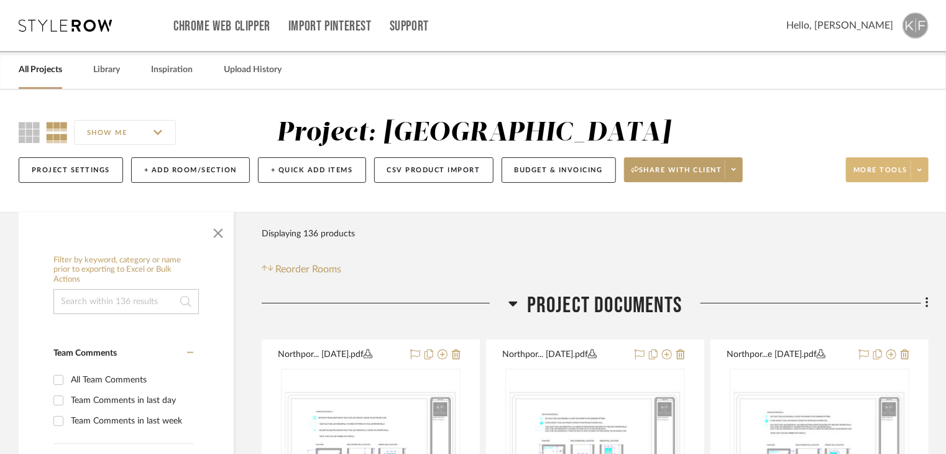
click at [919, 182] on button "More tools" at bounding box center [887, 169] width 83 height 25
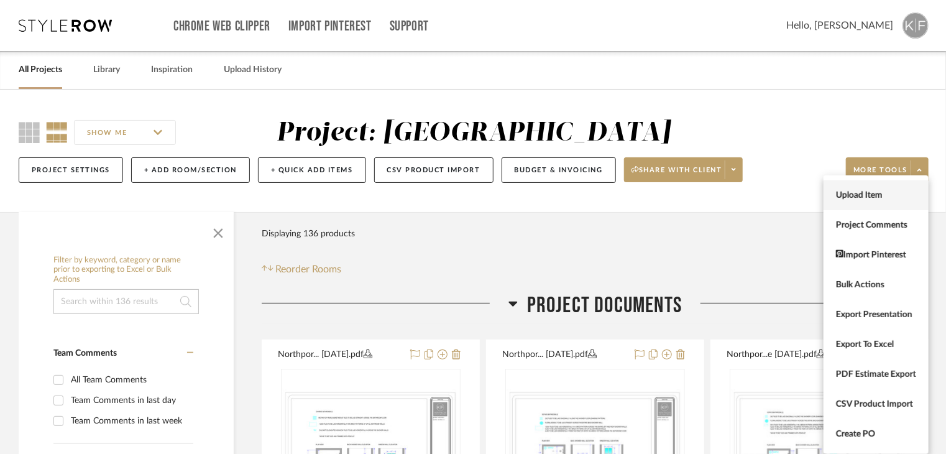
click at [886, 198] on span "Upload Item" at bounding box center [876, 195] width 80 height 11
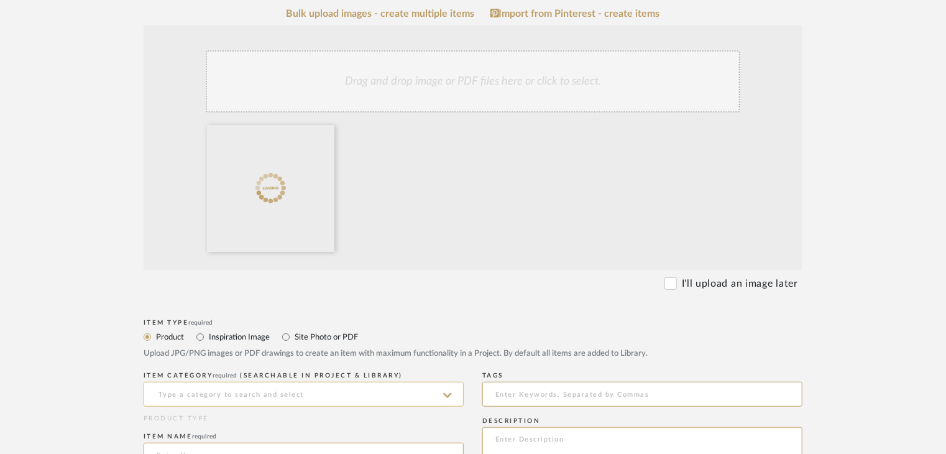
scroll to position [249, 0]
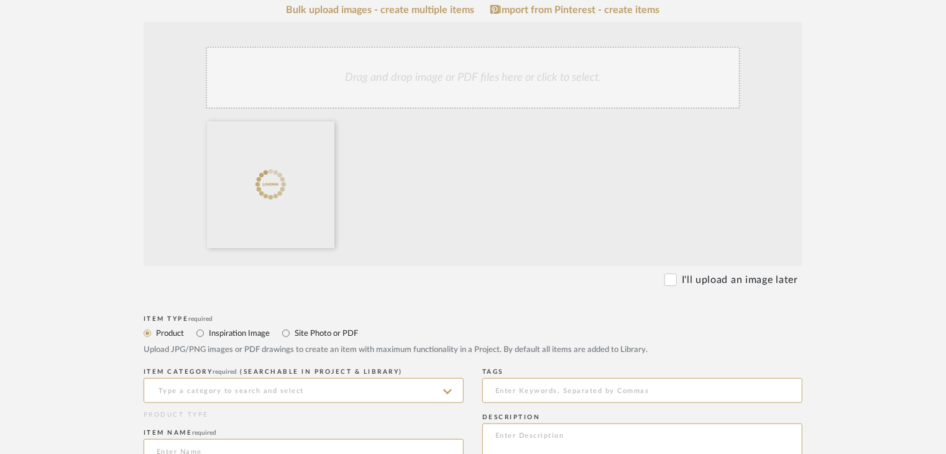
click at [311, 324] on div "Item Type required Product Inspiration Image Site Photo or PDF Upload JPG/PNG i…" at bounding box center [473, 338] width 659 height 53
click at [315, 336] on label "Site Photo or PDF" at bounding box center [325, 333] width 65 height 14
click at [293, 336] on input "Site Photo or PDF" at bounding box center [285, 333] width 15 height 15
radio input "true"
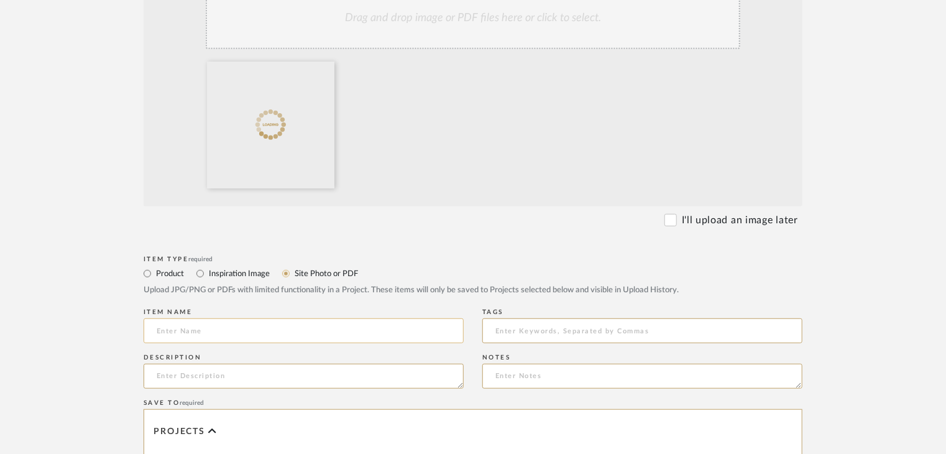
scroll to position [311, 0]
click at [316, 326] on input at bounding box center [304, 328] width 320 height 25
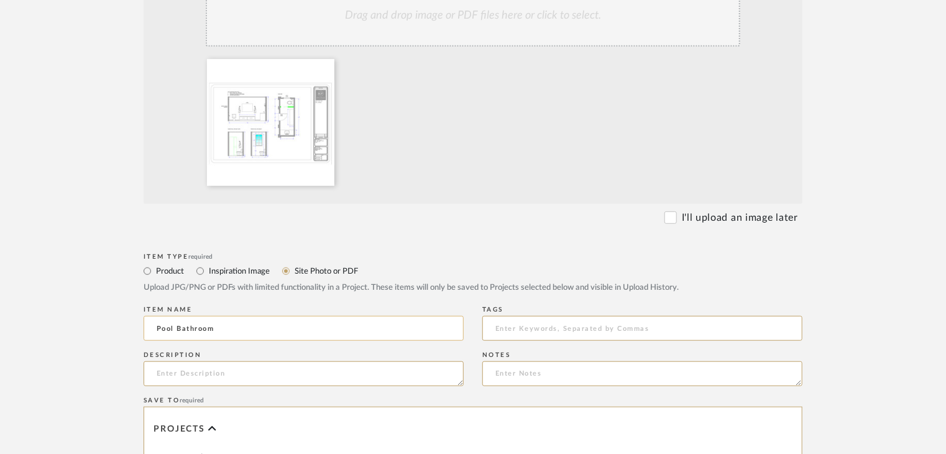
click at [298, 328] on input "Pool Bathroom" at bounding box center [304, 328] width 320 height 25
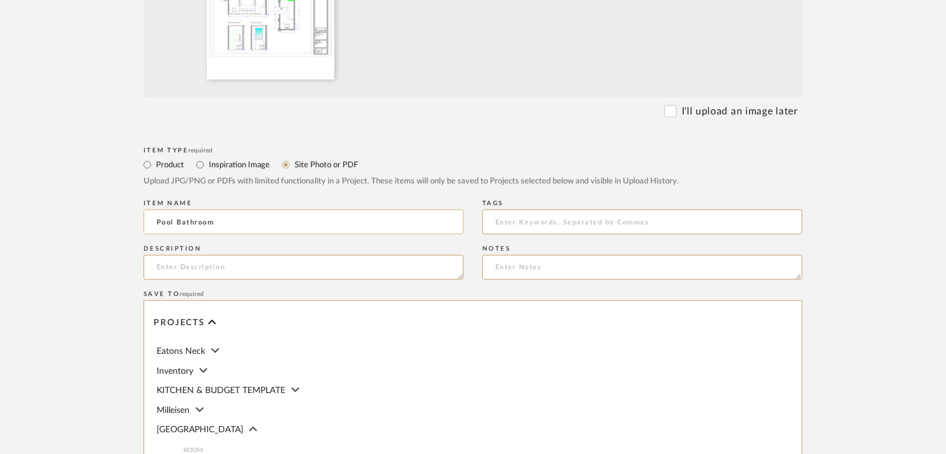
scroll to position [416, 0]
click at [263, 254] on div "Description" at bounding box center [304, 264] width 320 height 45
click at [251, 224] on input "Pool Bathroom" at bounding box center [304, 222] width 320 height 25
type input "Pool Bathroom"
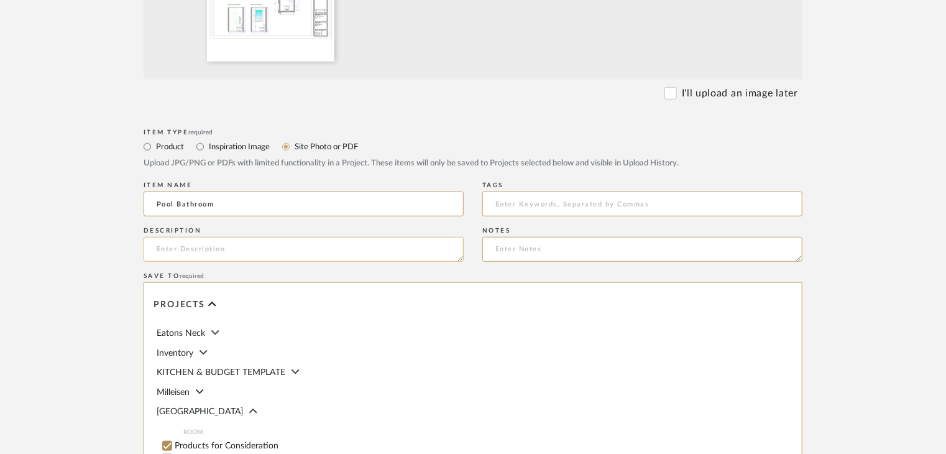
scroll to position [436, 0]
click at [241, 244] on textarea at bounding box center [304, 248] width 320 height 25
type textarea "9/2/25"
click at [273, 206] on input "Pool Bathroom" at bounding box center [304, 202] width 320 height 25
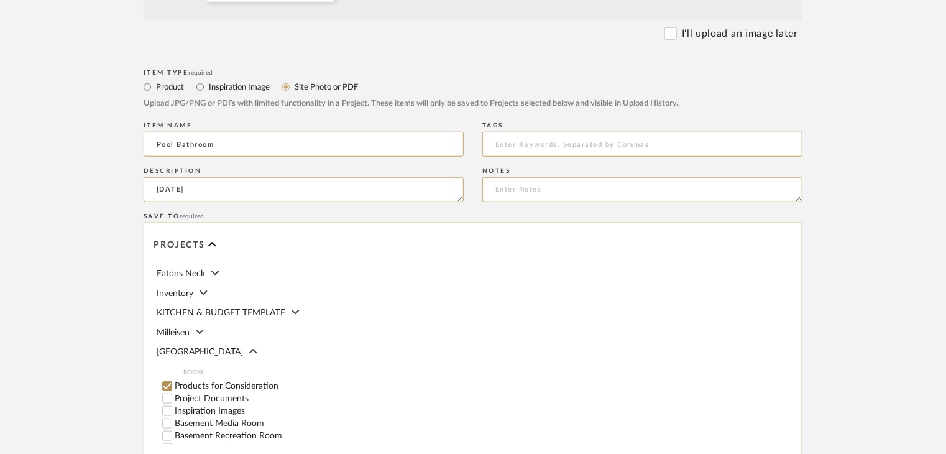
scroll to position [448, 0]
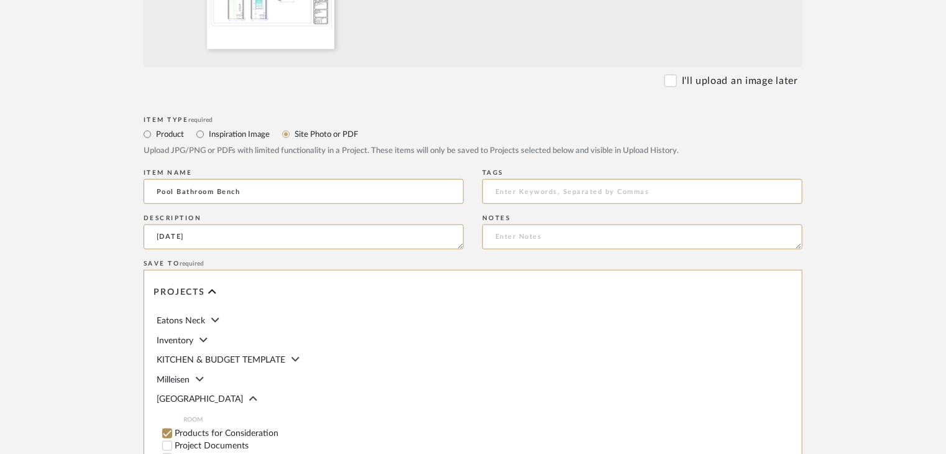
click at [272, 194] on input "Pool Bathroom Bench" at bounding box center [304, 191] width 320 height 25
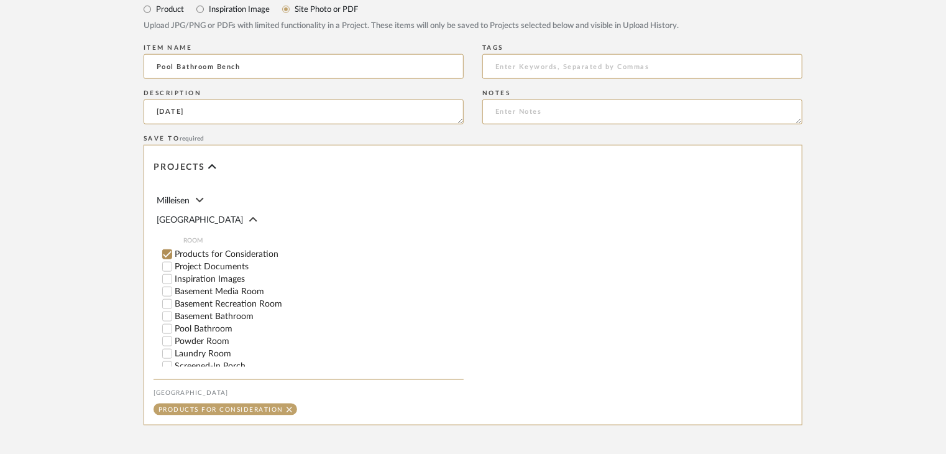
scroll to position [62, 0]
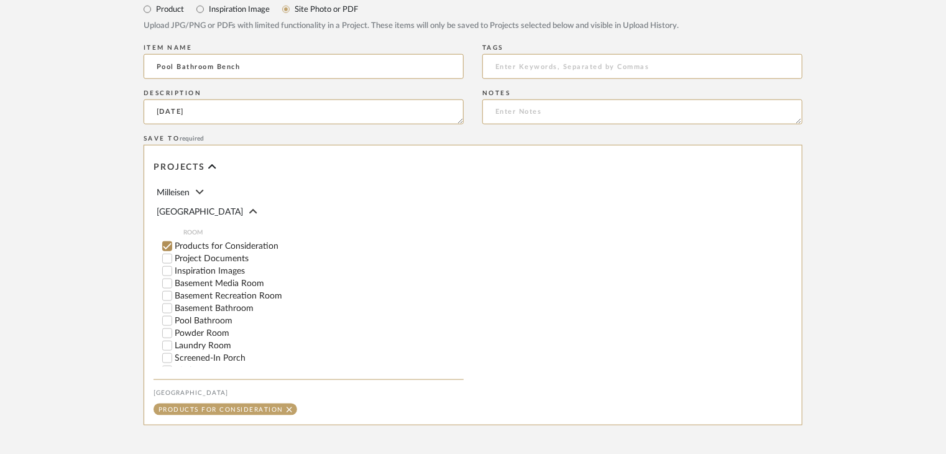
type input "Pool Bathroom Bench"
click at [228, 252] on div "Project Documents" at bounding box center [312, 258] width 301 height 12
checkbox input "false"
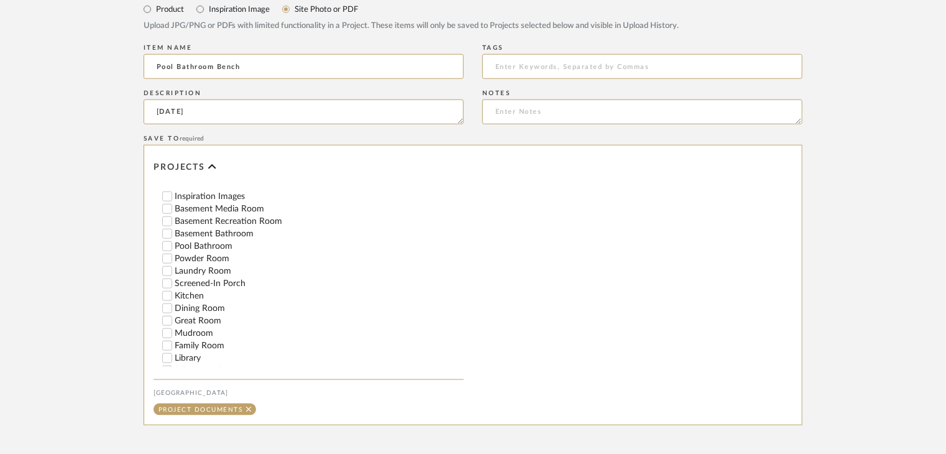
scroll to position [135, 0]
click at [219, 248] on label "Pool Bathroom" at bounding box center [319, 247] width 289 height 9
click at [173, 248] on input "Pool Bathroom" at bounding box center [167, 247] width 12 height 12
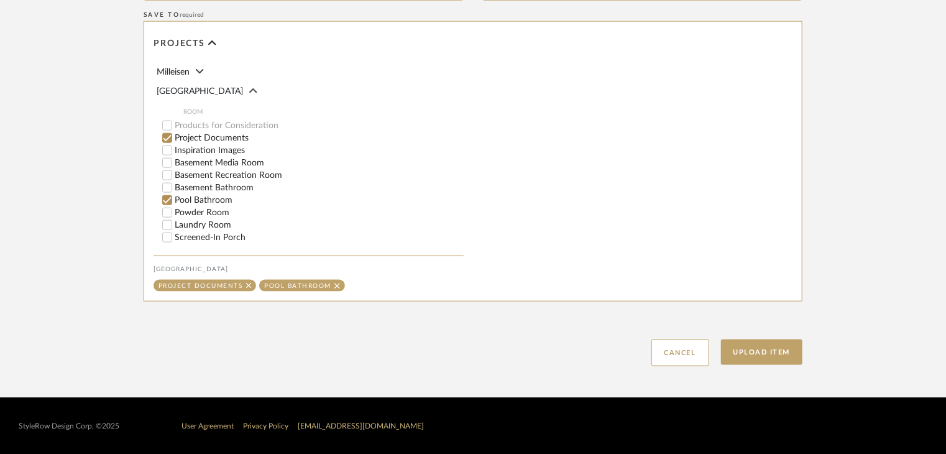
scroll to position [62, 0]
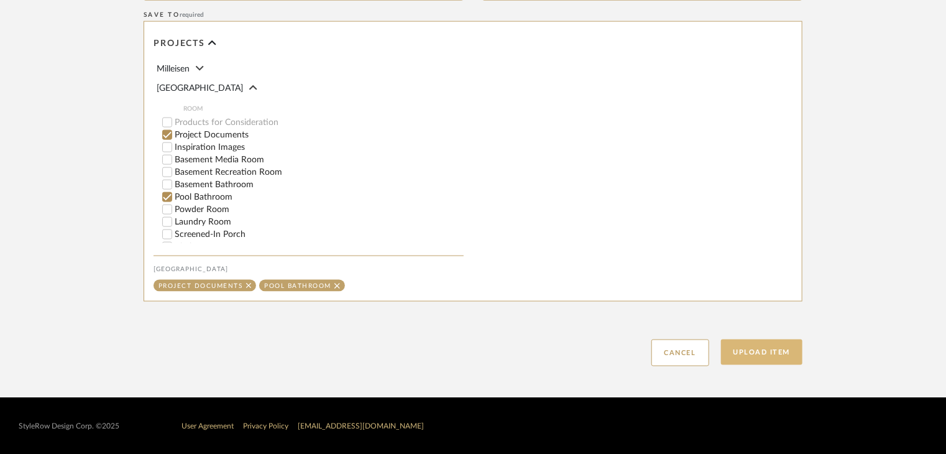
click at [748, 349] on button "Upload Item" at bounding box center [762, 351] width 82 height 25
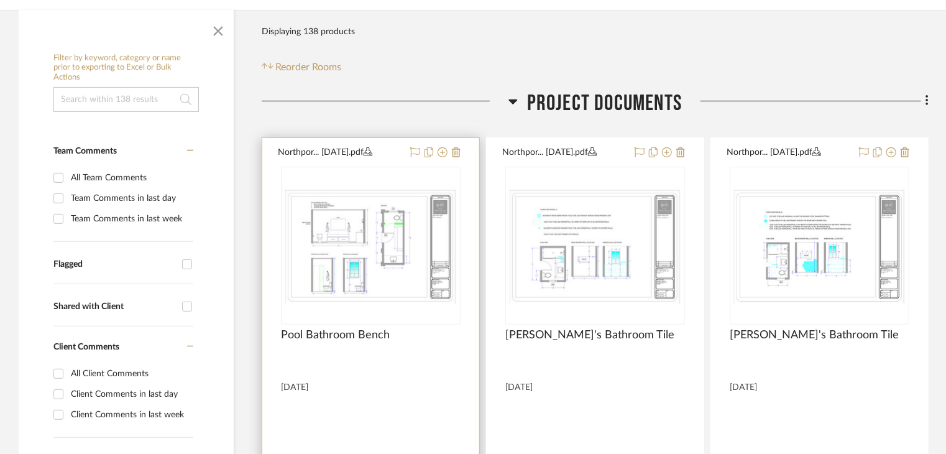
scroll to position [229, 0]
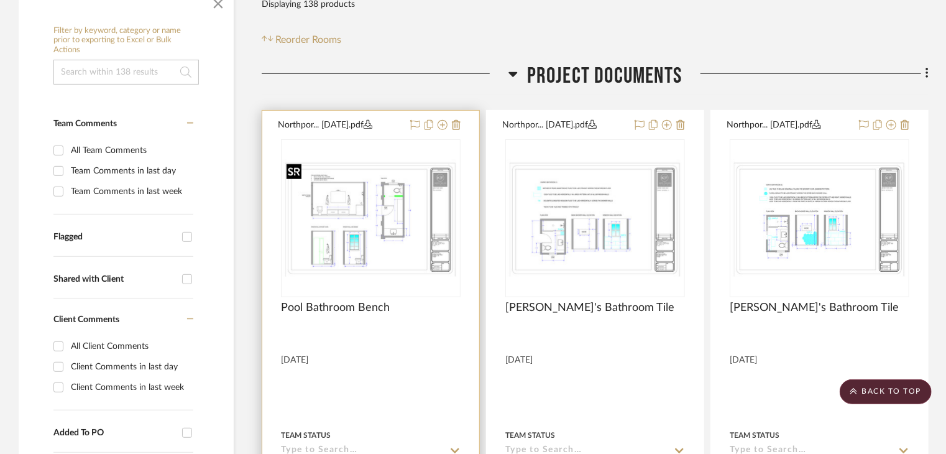
click at [420, 272] on img "0" at bounding box center [370, 218] width 177 height 118
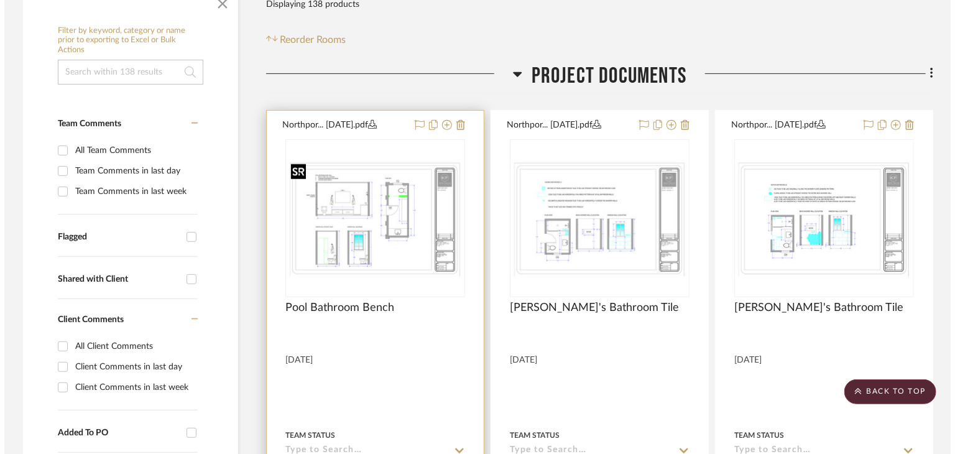
scroll to position [0, 0]
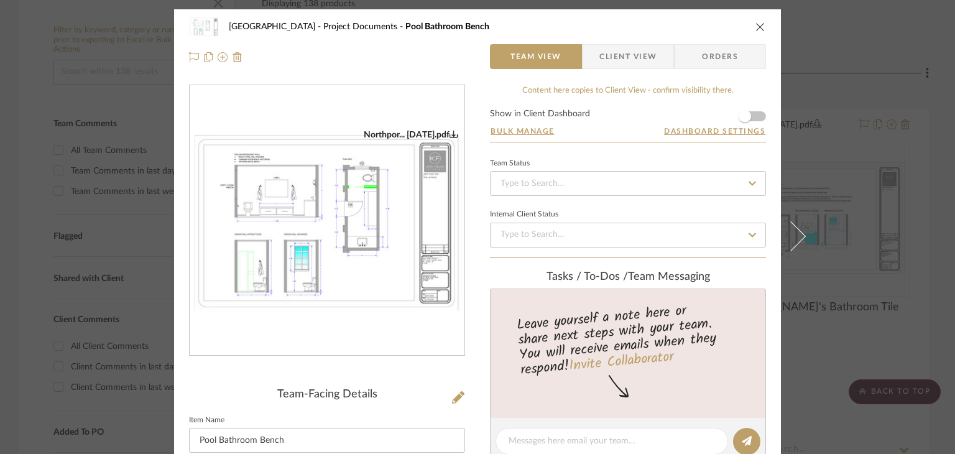
click at [738, 34] on div "Northport Project Documents Pool Bathroom Bench" at bounding box center [477, 26] width 577 height 25
click at [755, 22] on icon "close" at bounding box center [760, 27] width 10 height 10
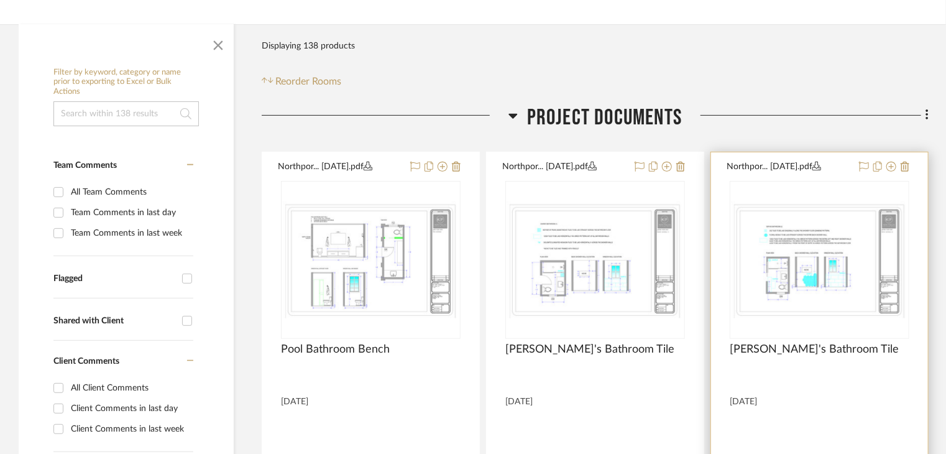
scroll to position [314, 0]
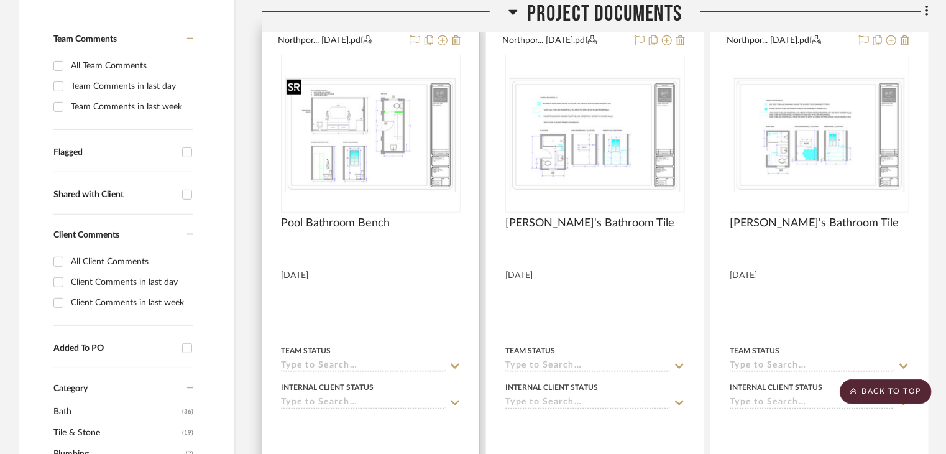
click at [428, 166] on img "0" at bounding box center [370, 134] width 177 height 118
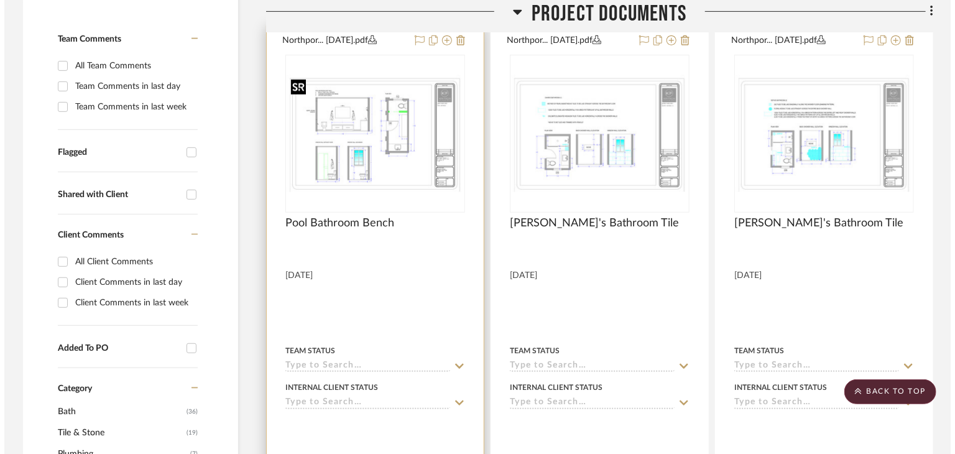
scroll to position [0, 0]
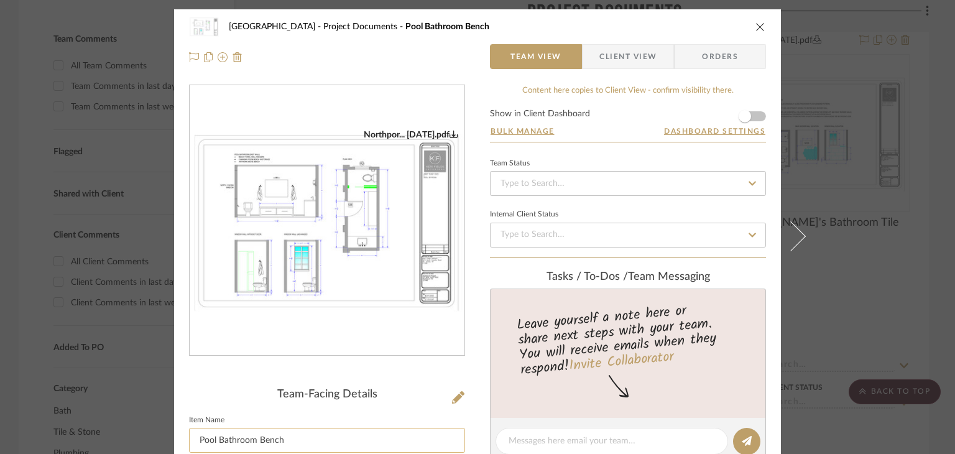
click at [256, 433] on input "Pool Bathroom Bench" at bounding box center [327, 440] width 276 height 25
type input "Pool Bathroom w/Bench"
click at [907, 264] on div "Northport Project Documents Pool Bathroom Bench Team View Client View Orders No…" at bounding box center [477, 227] width 955 height 454
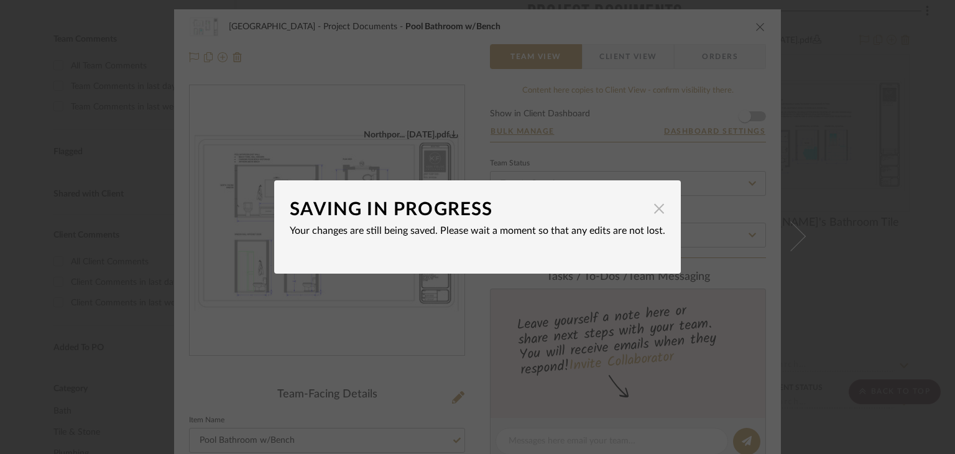
click at [650, 208] on span "button" at bounding box center [658, 208] width 25 height 25
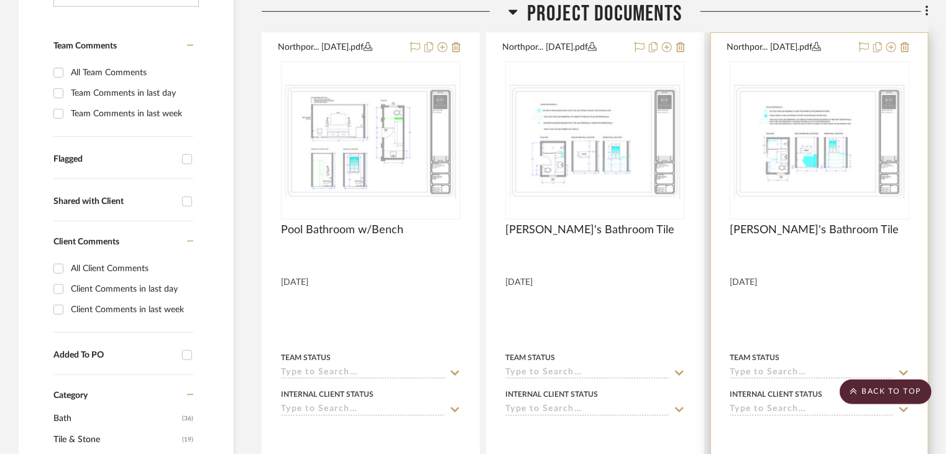
scroll to position [312, 0]
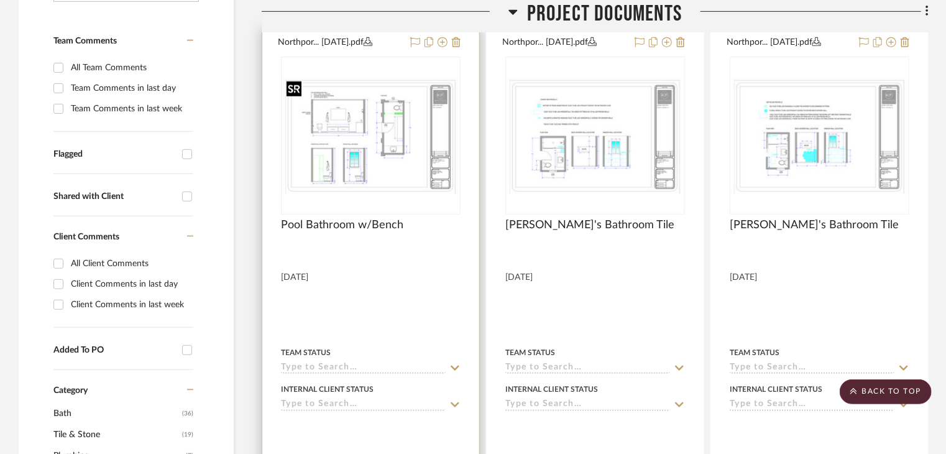
click at [384, 142] on img "0" at bounding box center [370, 135] width 177 height 118
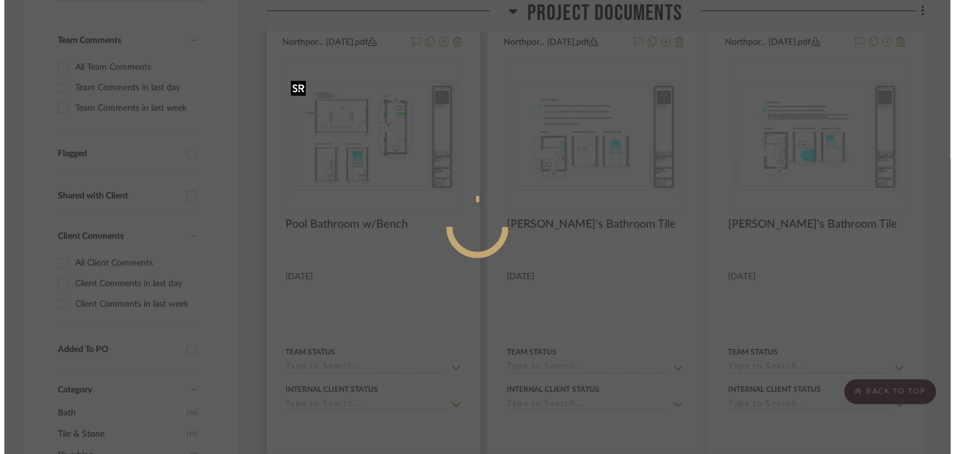
scroll to position [0, 0]
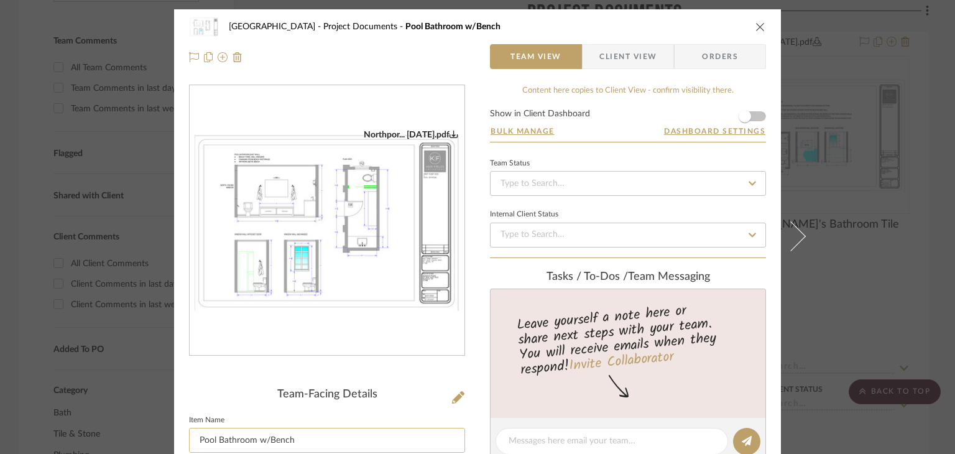
click at [255, 451] on input "Pool Bathroom w/Bench" at bounding box center [327, 440] width 276 height 25
type input "Pool Bathroom (w/Bench)"
click at [758, 30] on icon "close" at bounding box center [760, 27] width 10 height 10
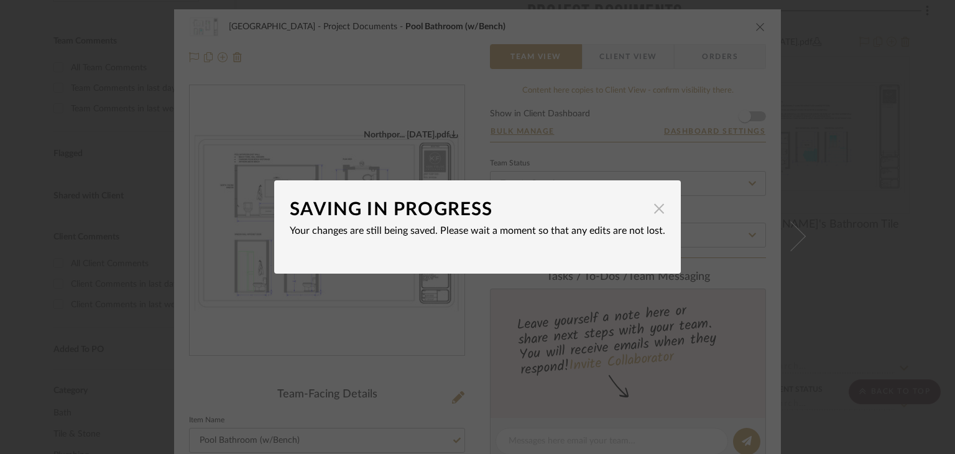
click at [657, 207] on span "button" at bounding box center [658, 208] width 25 height 25
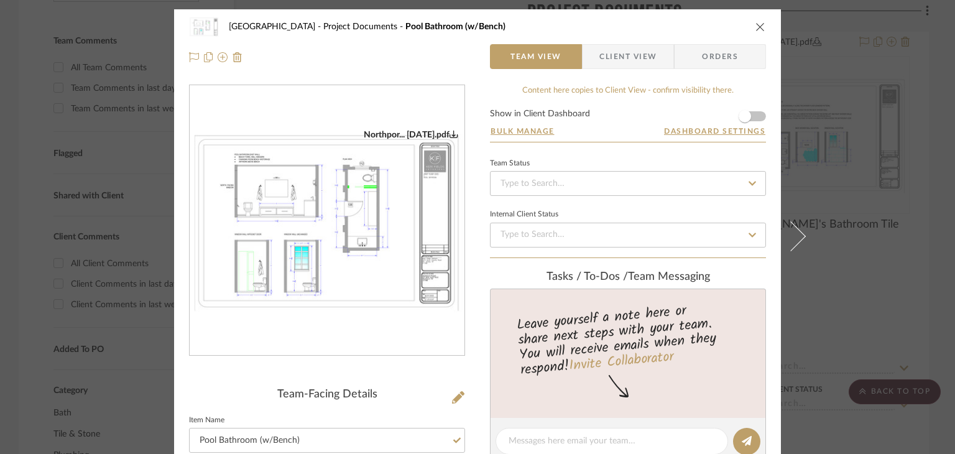
click at [759, 37] on div "Northport Project Documents Pool Bathroom (w/Bench)" at bounding box center [477, 26] width 577 height 25
click at [756, 26] on icon "close" at bounding box center [760, 27] width 10 height 10
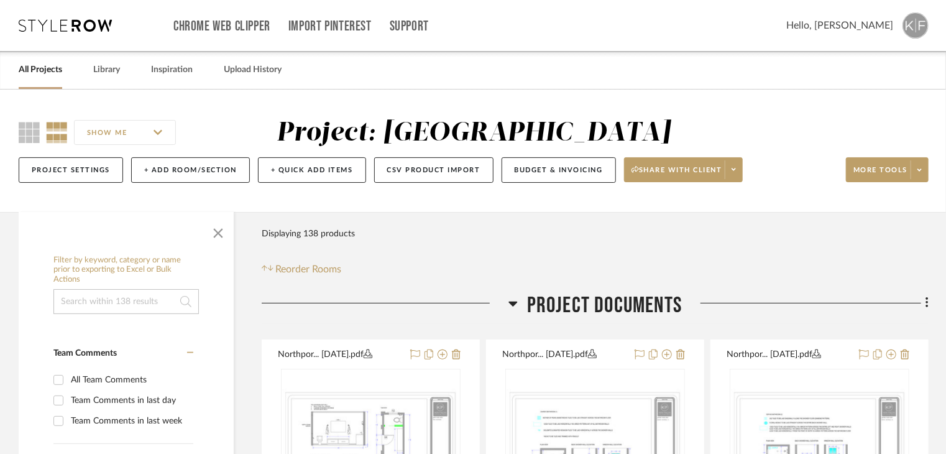
scroll to position [210, 0]
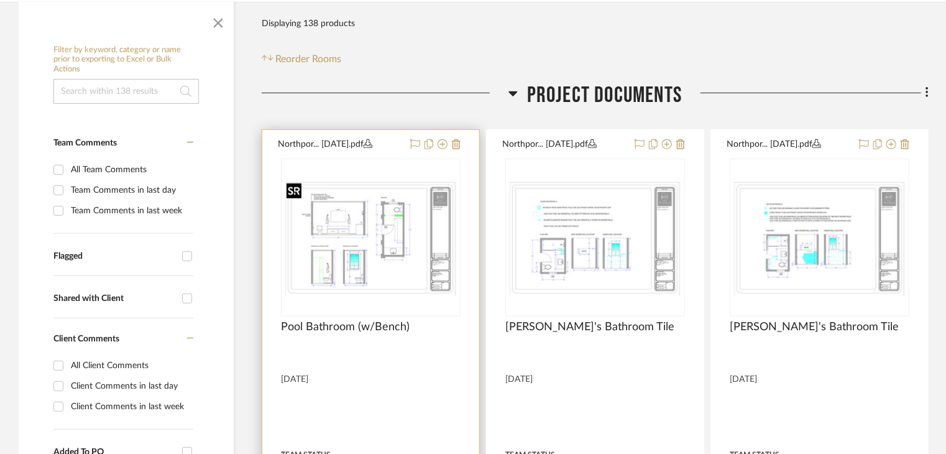
click at [420, 237] on img "0" at bounding box center [370, 237] width 177 height 118
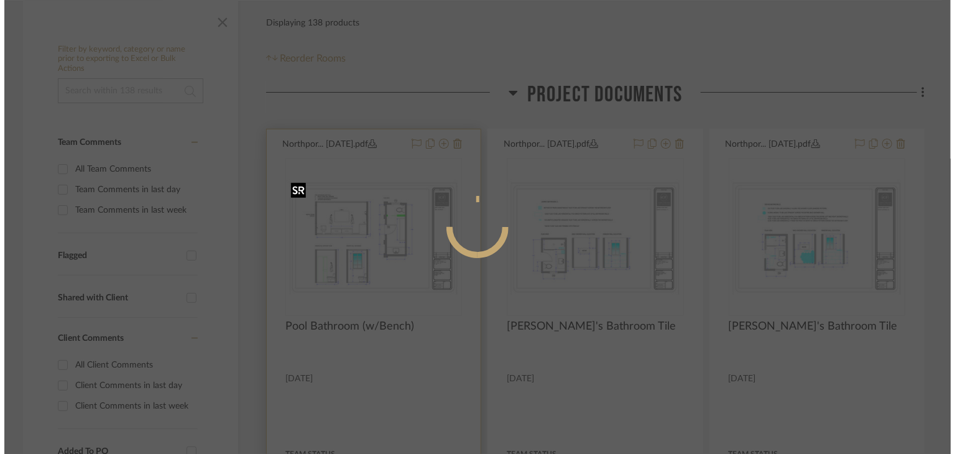
scroll to position [0, 0]
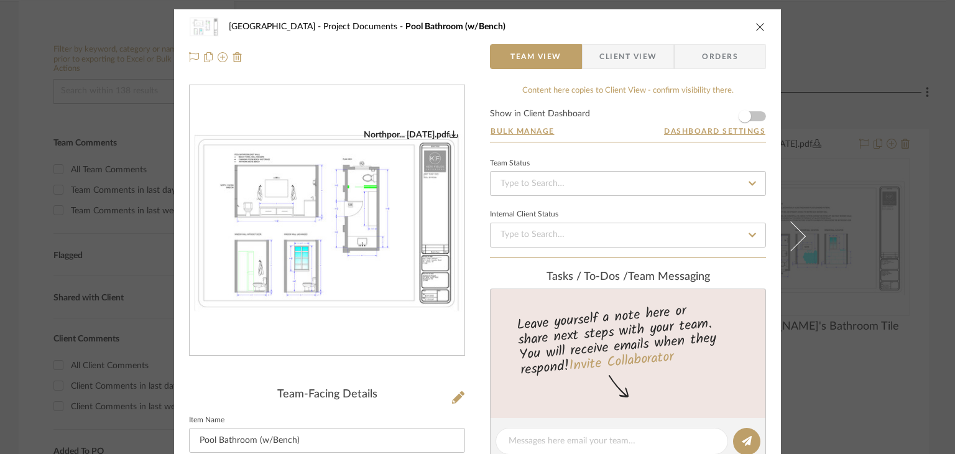
drag, startPoint x: 393, startPoint y: 249, endPoint x: 333, endPoint y: 230, distance: 63.3
click at [333, 230] on img "0" at bounding box center [327, 220] width 275 height 183
click at [331, 224] on img "0" at bounding box center [327, 220] width 275 height 183
click at [895, 32] on div "Northport Project Documents Pool Bathroom (w/Bench) Team View Client View Order…" at bounding box center [477, 227] width 955 height 454
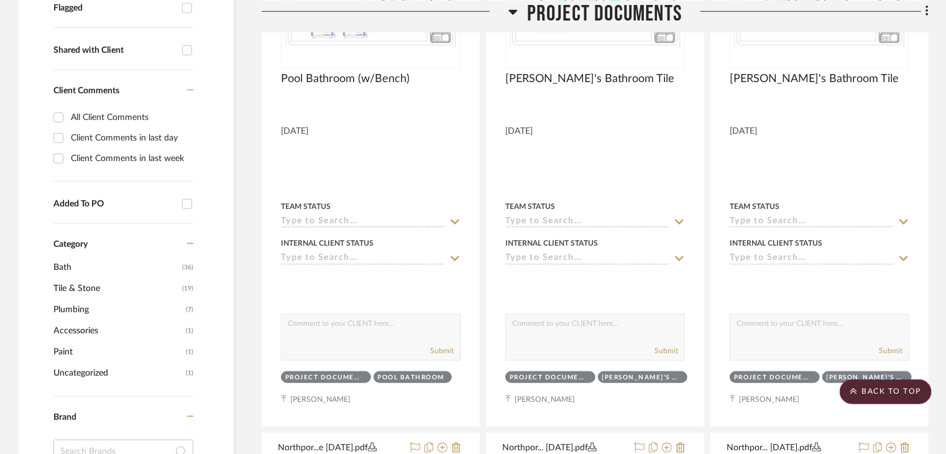
scroll to position [687, 0]
